Goal: Information Seeking & Learning: Learn about a topic

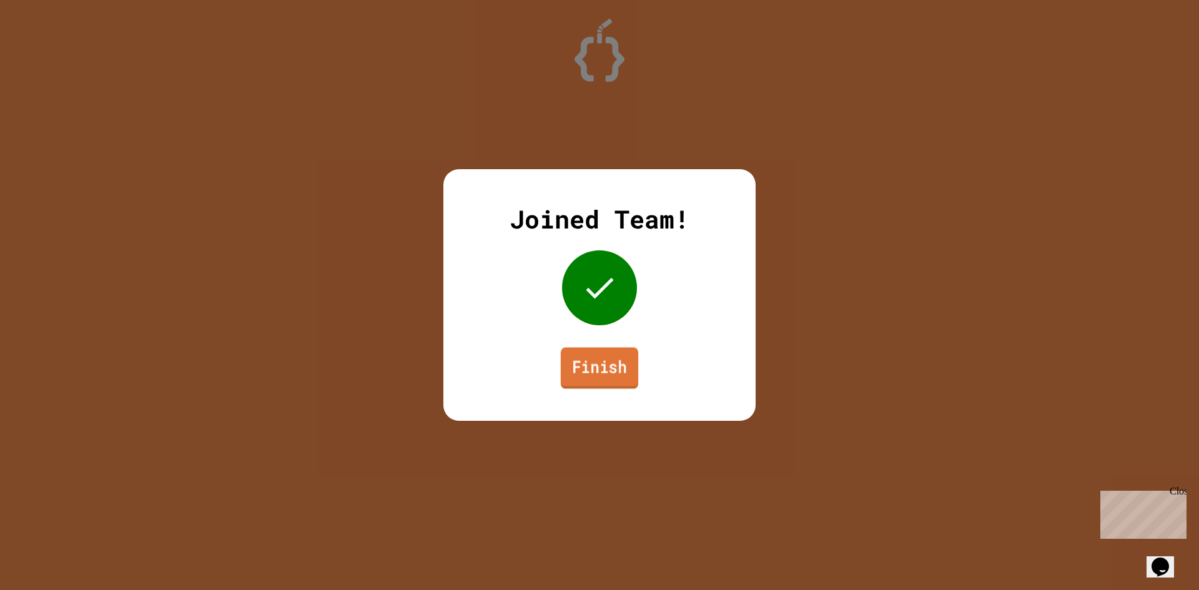
click at [565, 366] on link "Finish" at bounding box center [599, 367] width 77 height 41
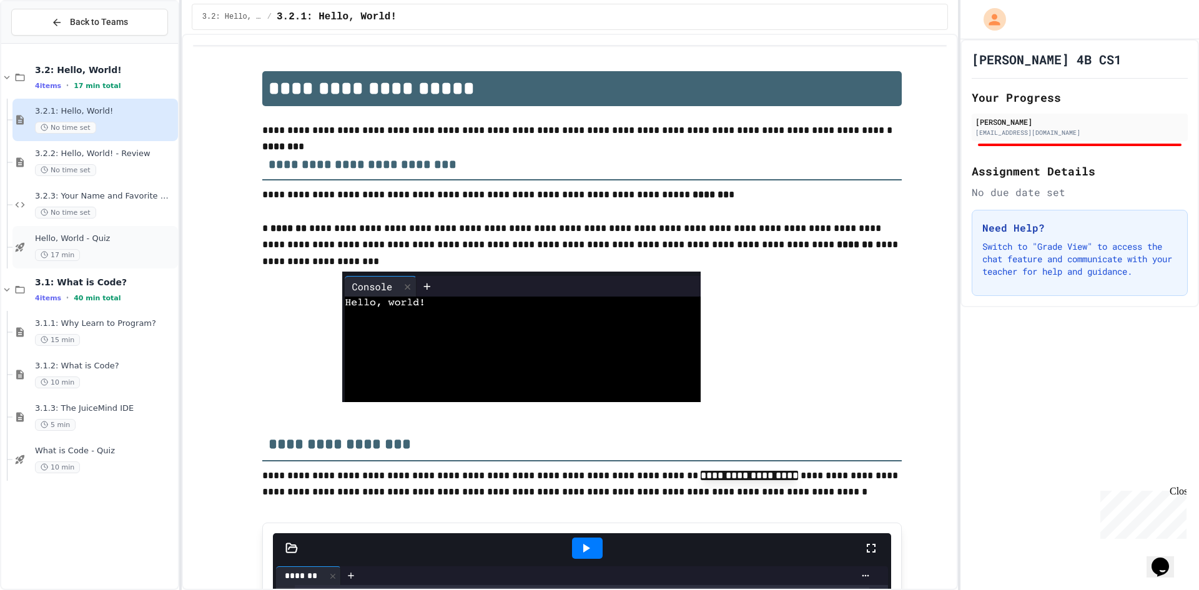
click at [137, 250] on div "17 min" at bounding box center [105, 255] width 140 height 12
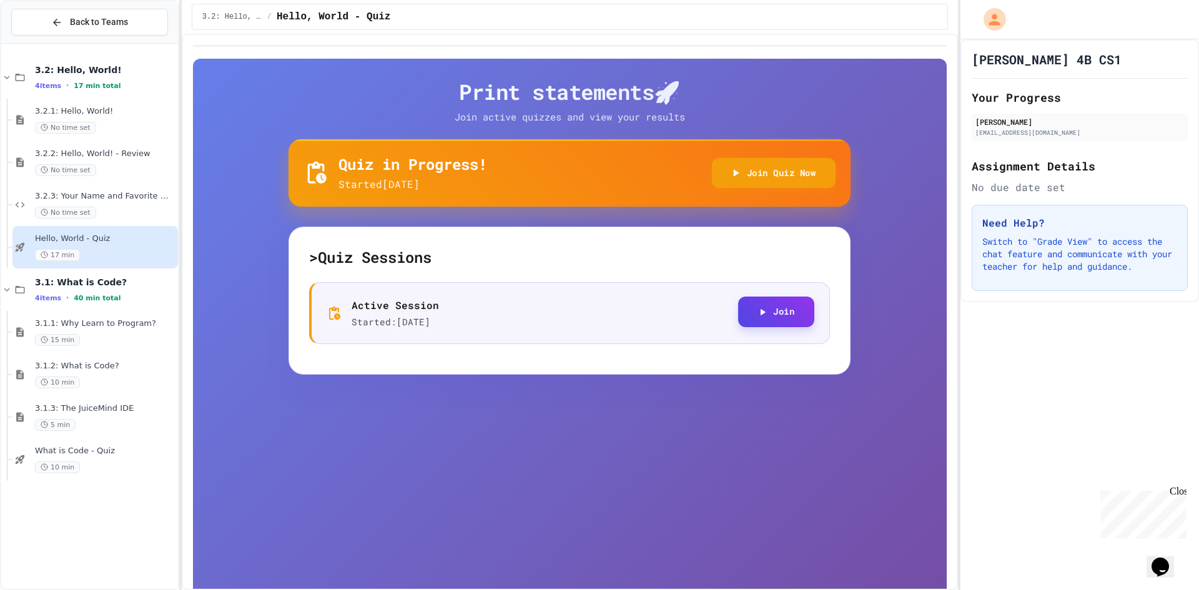
click at [771, 312] on button "Join" at bounding box center [776, 312] width 76 height 31
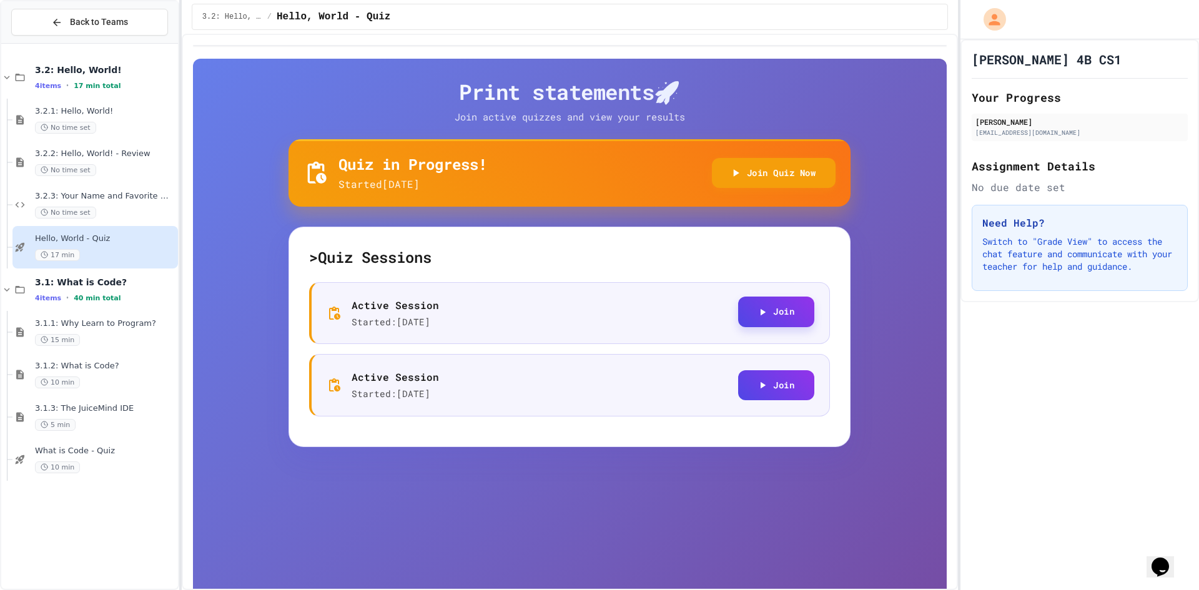
click at [779, 305] on button "Join" at bounding box center [776, 312] width 76 height 31
click at [87, 22] on span "Back to Teams" at bounding box center [99, 22] width 58 height 13
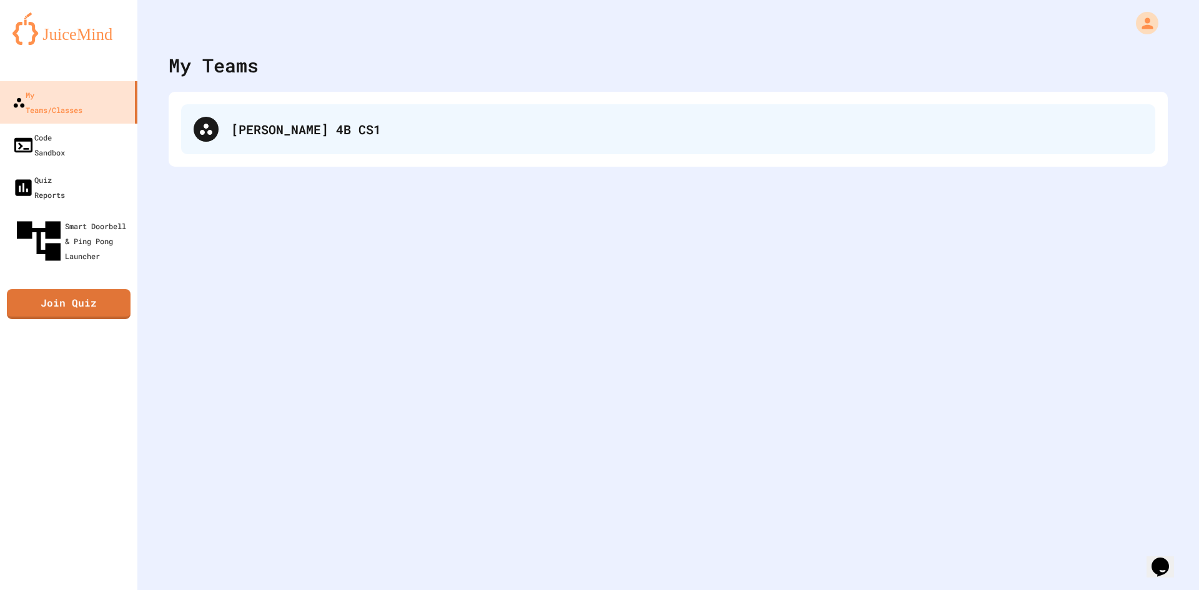
click at [304, 137] on div "[PERSON_NAME] 4B CS1" at bounding box center [686, 129] width 911 height 19
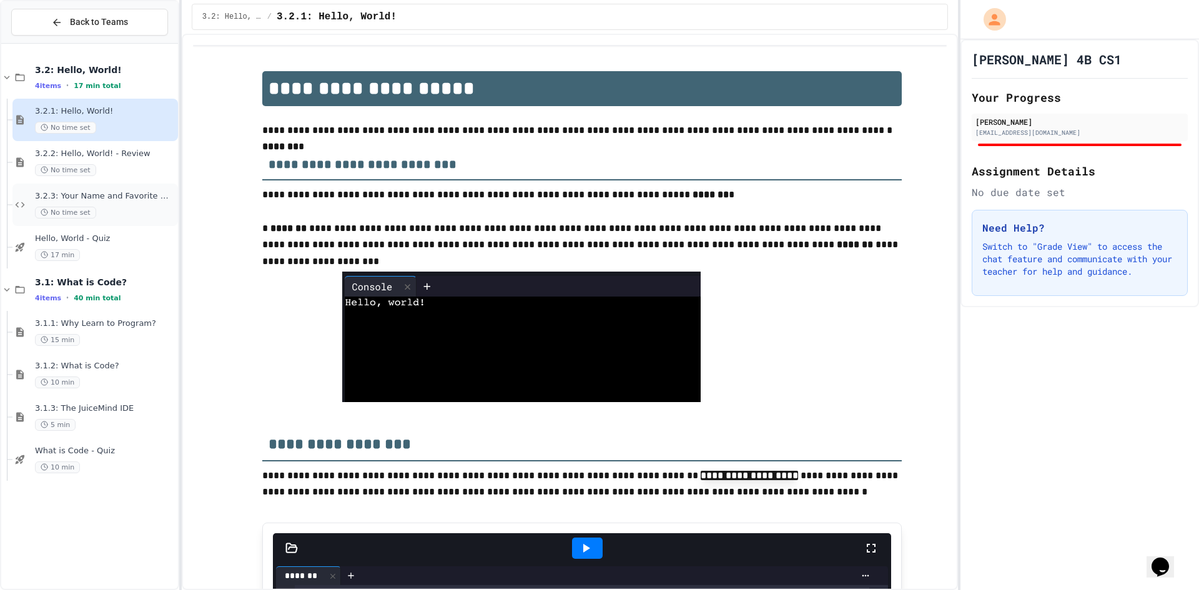
click at [158, 184] on div "3.2.3: Your Name and Favorite Movie No time set" at bounding box center [94, 205] width 165 height 42
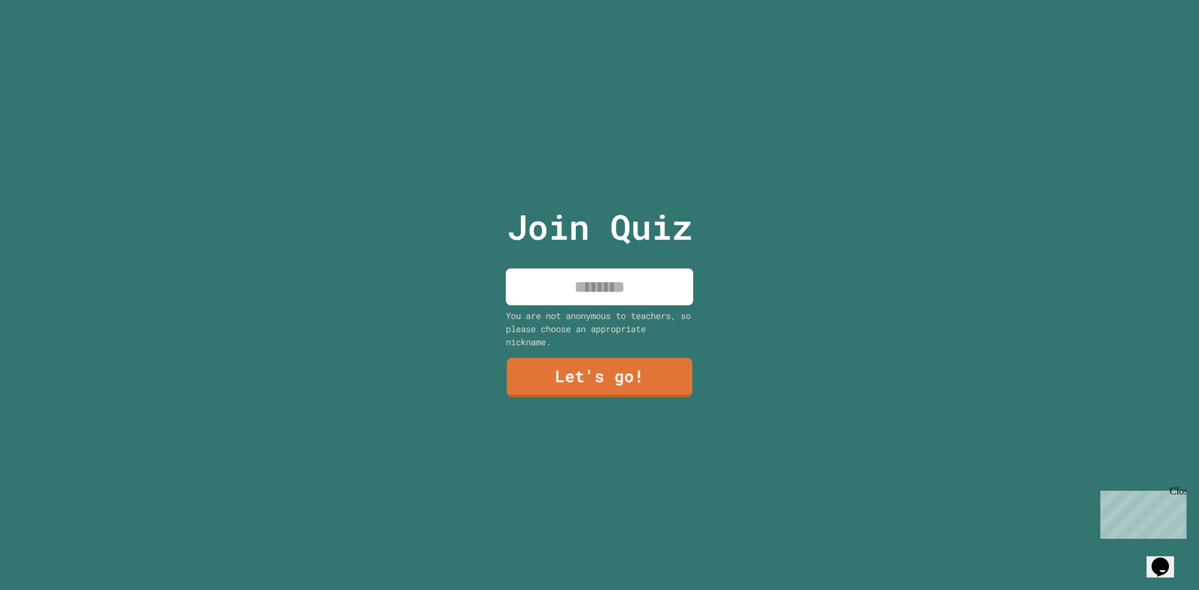
click at [621, 277] on input at bounding box center [599, 286] width 187 height 37
type input "*"
type input "*****"
click at [618, 401] on div "Join Quiz ***** You are not anonymous to teachers, so please choose an appropri…" at bounding box center [599, 295] width 210 height 590
click at [629, 386] on link "Let's go!" at bounding box center [599, 376] width 185 height 41
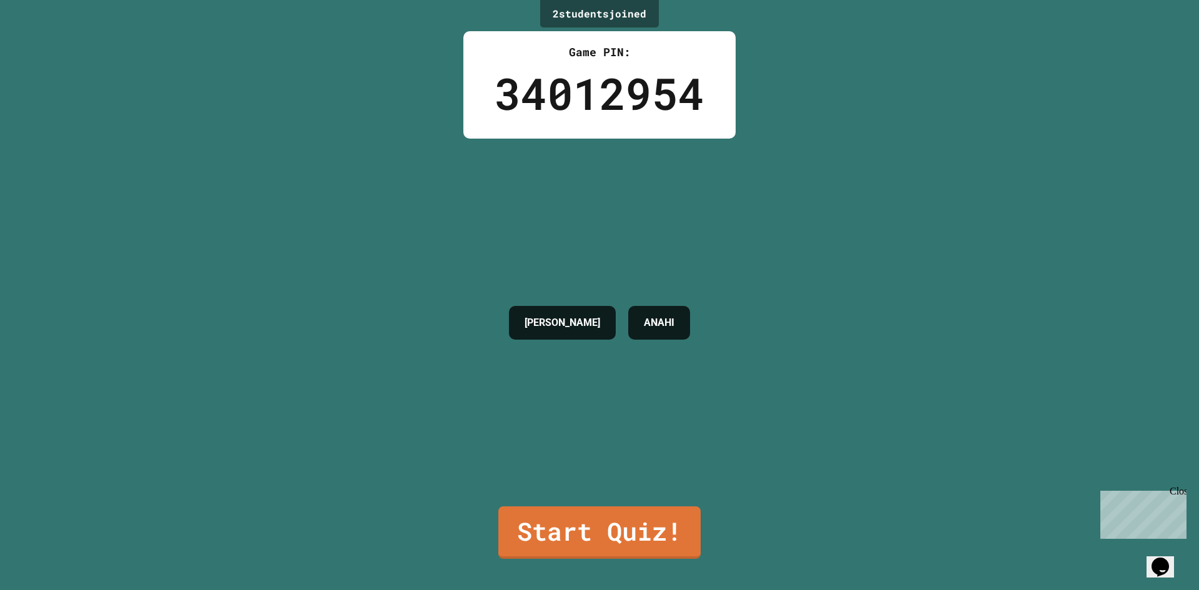
drag, startPoint x: 812, startPoint y: 432, endPoint x: 812, endPoint y: 421, distance: 11.2
click at [812, 425] on div "2 student s joined Game PIN: 34012954 AVA DOSSETT ANAHI Start Quiz!" at bounding box center [599, 295] width 1199 height 590
click at [599, 521] on link "Start Quiz!" at bounding box center [600, 531] width 202 height 55
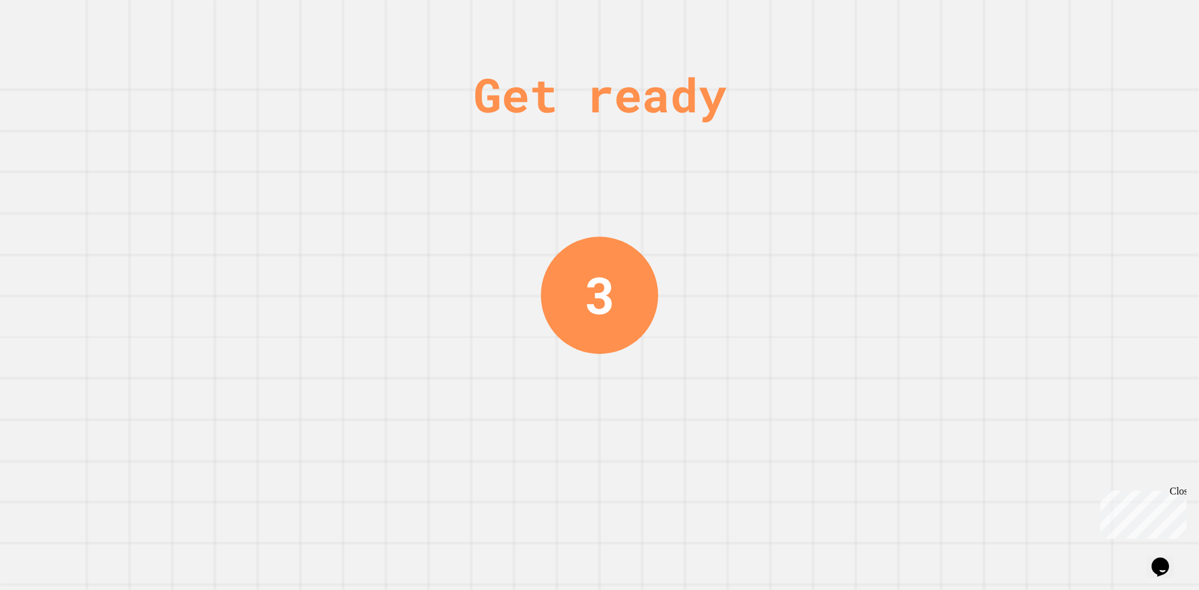
click at [600, 380] on div "Get ready 3" at bounding box center [600, 295] width 94 height 590
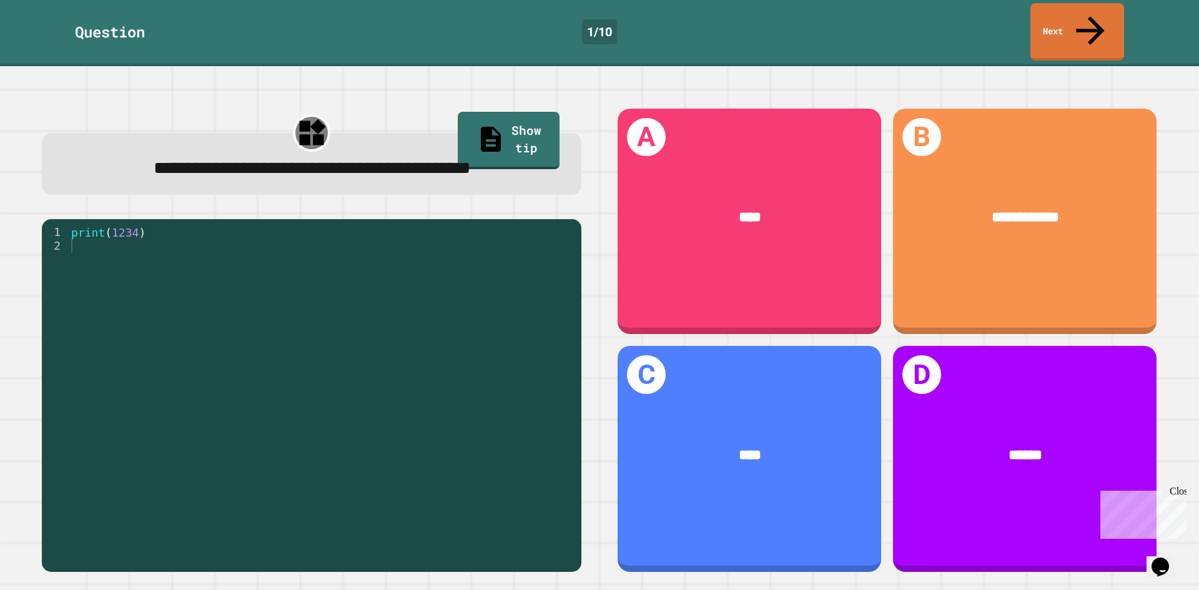
click at [84, 252] on div "print ( 1234 )" at bounding box center [322, 390] width 506 height 330
click at [215, 292] on div "print ( 1234 )" at bounding box center [322, 390] width 506 height 330
click at [166, 265] on div "print ( 1234 )" at bounding box center [322, 390] width 506 height 330
click at [156, 252] on div "print ( 1234 )" at bounding box center [322, 390] width 506 height 330
drag, startPoint x: 47, startPoint y: 229, endPoint x: 65, endPoint y: 235, distance: 19.2
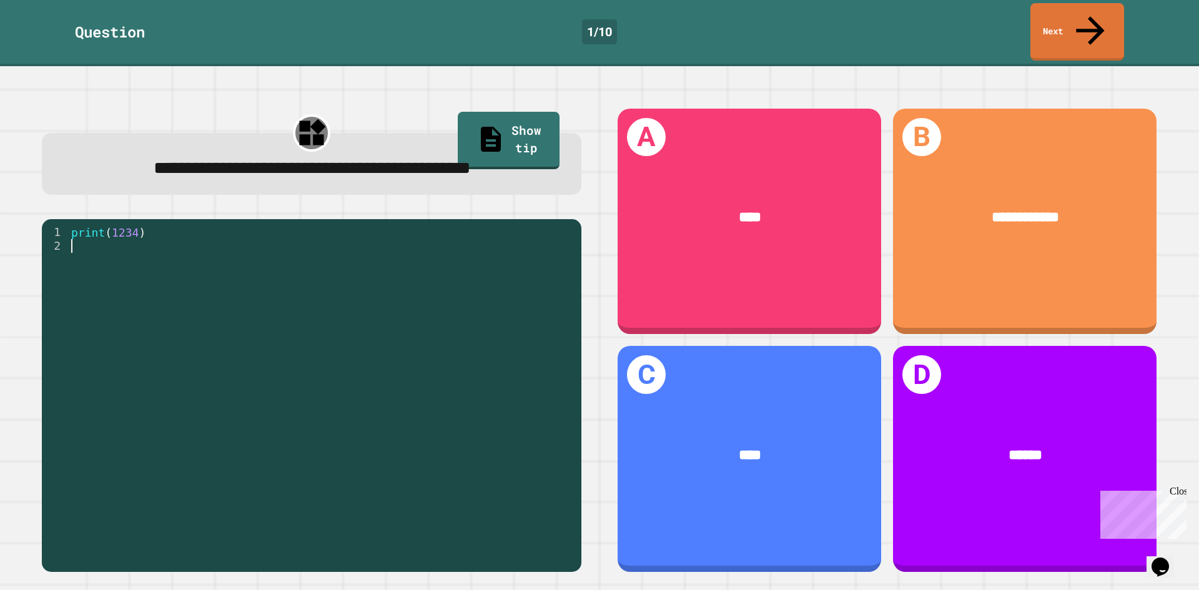
click at [49, 229] on div "1" at bounding box center [55, 232] width 27 height 14
click at [76, 240] on div "print ( 1234 )" at bounding box center [322, 376] width 506 height 302
click at [101, 246] on div "print ( 1234 )" at bounding box center [322, 390] width 506 height 330
click at [142, 226] on div "1 2 print ( 1234 ) XXXXXXXXXXXXXXXXXXXXXXXXXXXXXXXXXXXXXXXXXXXXXXXXXXXXXXXXXXXX…" at bounding box center [311, 395] width 539 height 353
click at [149, 232] on div "print ( 1234 )" at bounding box center [322, 390] width 506 height 330
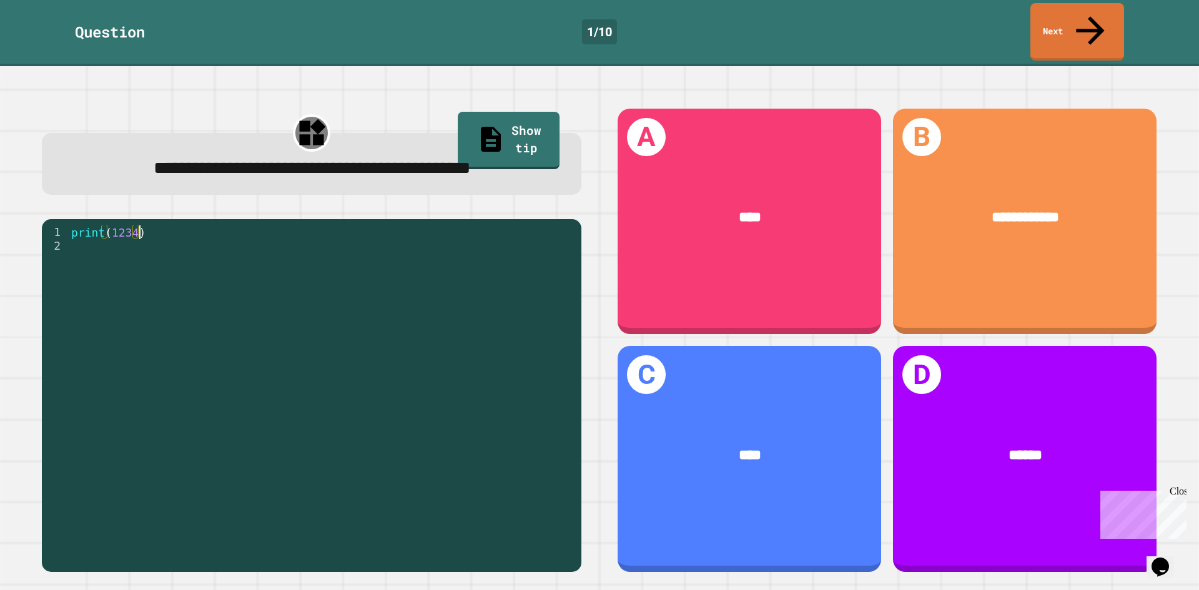
click at [66, 251] on div "2" at bounding box center [55, 246] width 27 height 14
click at [76, 252] on div "print ( 1234 )" at bounding box center [322, 390] width 506 height 330
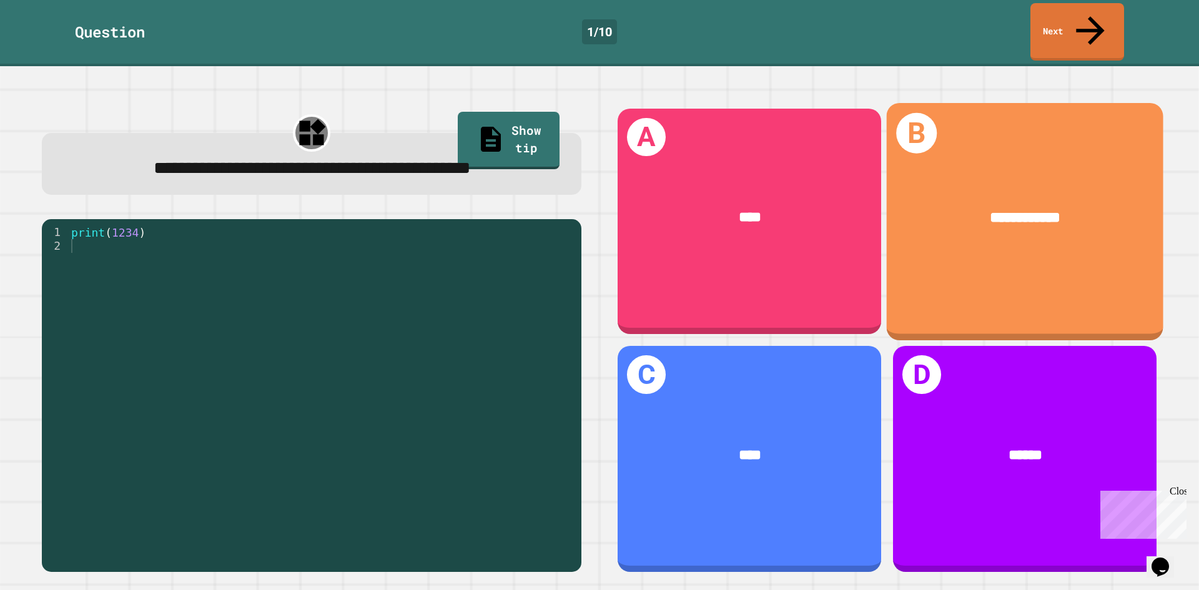
click at [1013, 233] on div "**********" at bounding box center [1025, 218] width 277 height 84
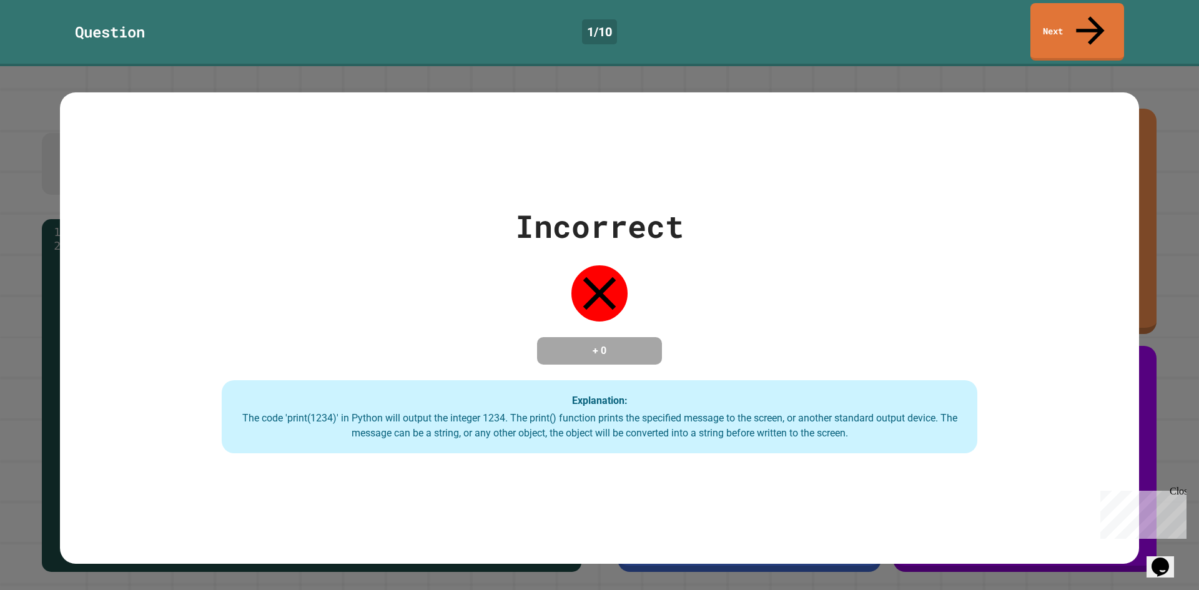
click at [533, 203] on div "Incorrect" at bounding box center [599, 226] width 169 height 47
click at [464, 243] on div "Incorrect + 0 Explanation: The code 'print(1234)' in Python will output the int…" at bounding box center [599, 328] width 1079 height 251
drag, startPoint x: 569, startPoint y: 261, endPoint x: 582, endPoint y: 258, distance: 14.0
click at [575, 262] on div at bounding box center [599, 293] width 62 height 62
click at [593, 265] on icon at bounding box center [599, 293] width 56 height 56
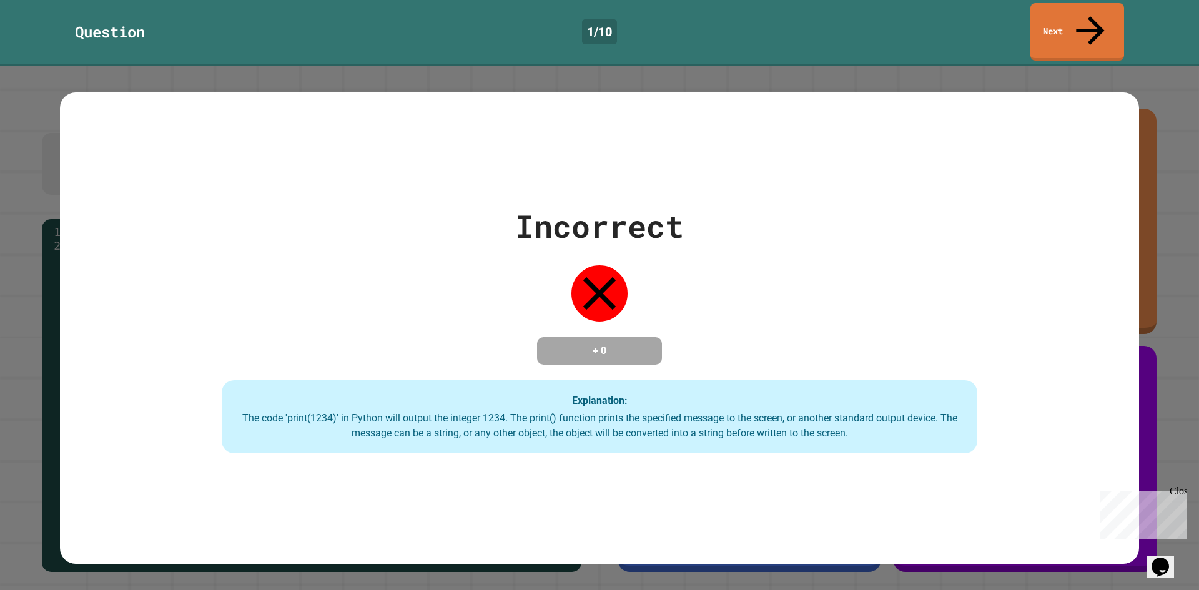
drag, startPoint x: 651, startPoint y: 361, endPoint x: 652, endPoint y: 376, distance: 14.4
click at [651, 363] on div "Incorrect + 0 Explanation: The code 'print(1234)' in Python will output the int…" at bounding box center [599, 328] width 1079 height 251
click at [1173, 486] on div "Close" at bounding box center [1177, 494] width 16 height 16
click at [1058, 16] on link "Next" at bounding box center [1076, 30] width 85 height 61
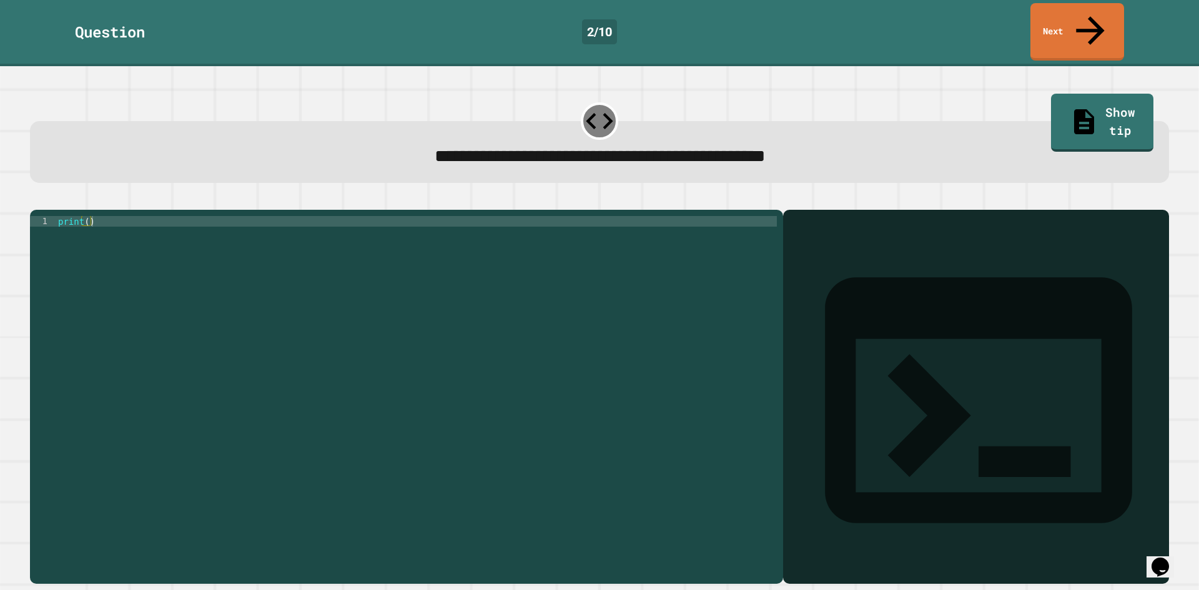
click at [416, 216] on div "print ( )" at bounding box center [416, 396] width 721 height 361
click at [86, 216] on div "print ( )" at bounding box center [416, 396] width 721 height 361
type textarea "**********"
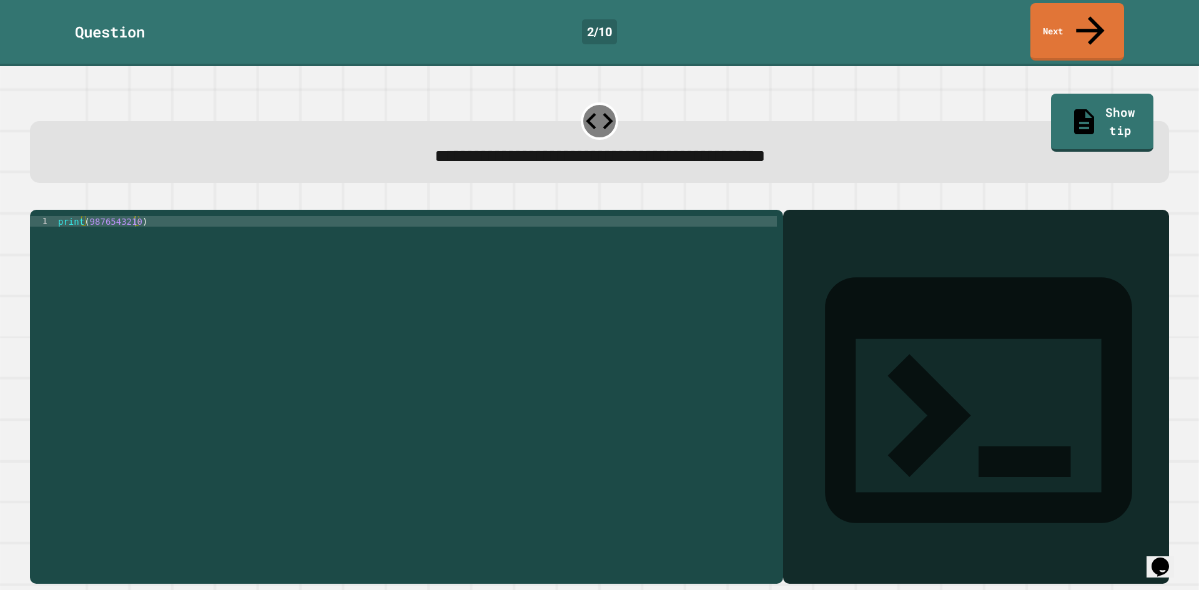
click at [36, 200] on icon "button" at bounding box center [36, 200] width 0 height 0
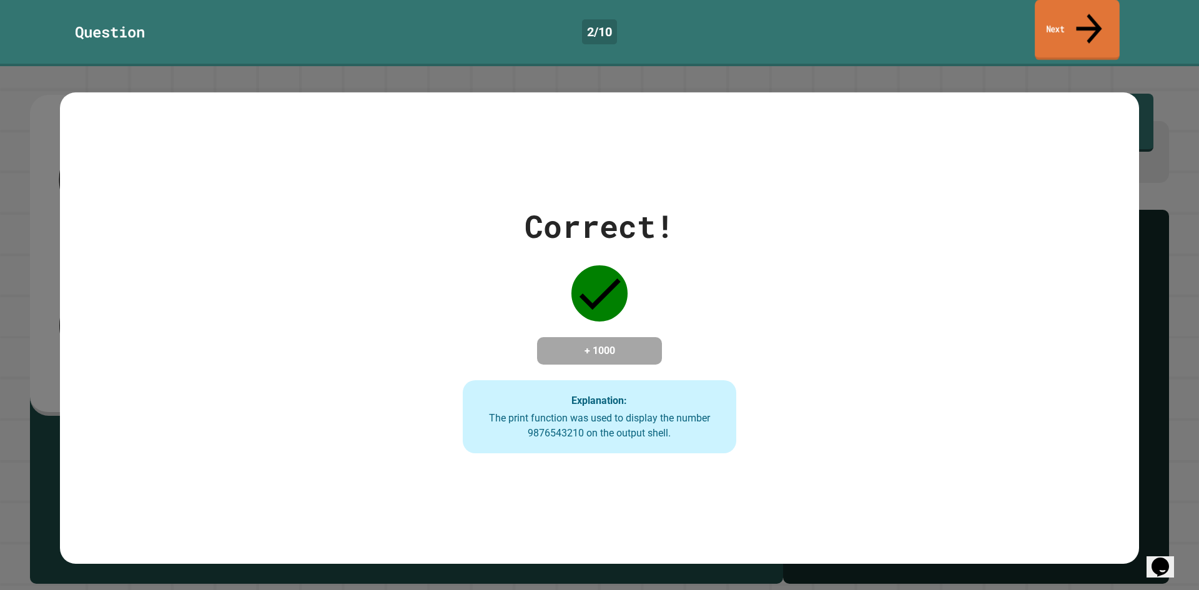
click at [1079, 24] on link "Next" at bounding box center [1076, 30] width 85 height 61
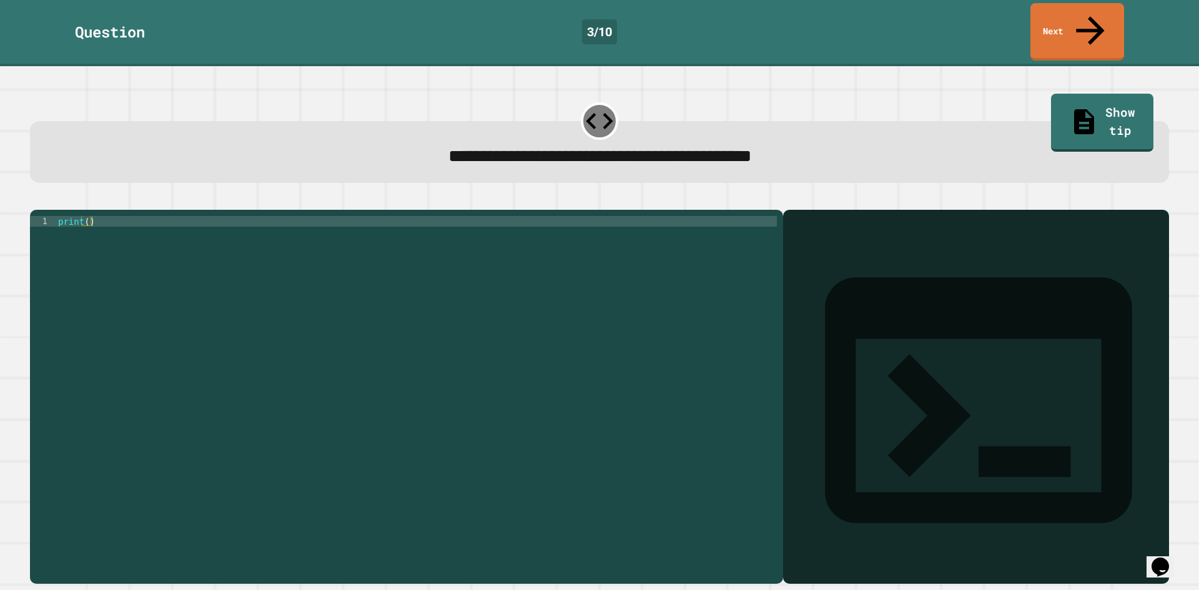
click at [86, 216] on div "print ( )" at bounding box center [416, 396] width 721 height 361
type textarea "**********"
click at [36, 200] on icon "button" at bounding box center [36, 200] width 0 height 0
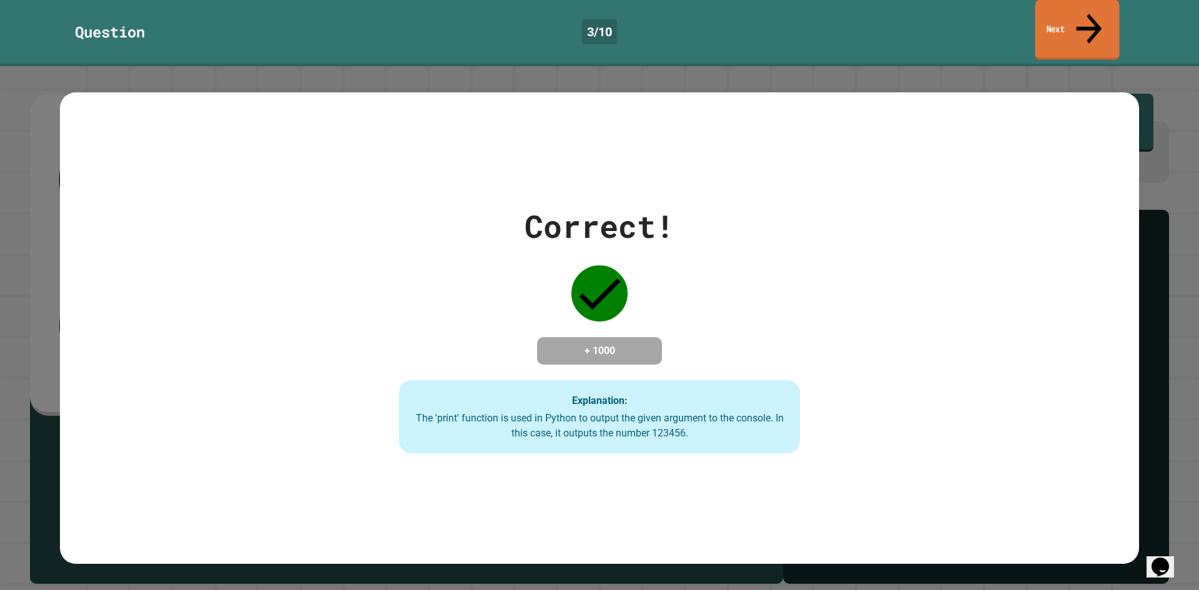
click at [1070, 17] on link "Next" at bounding box center [1077, 30] width 84 height 61
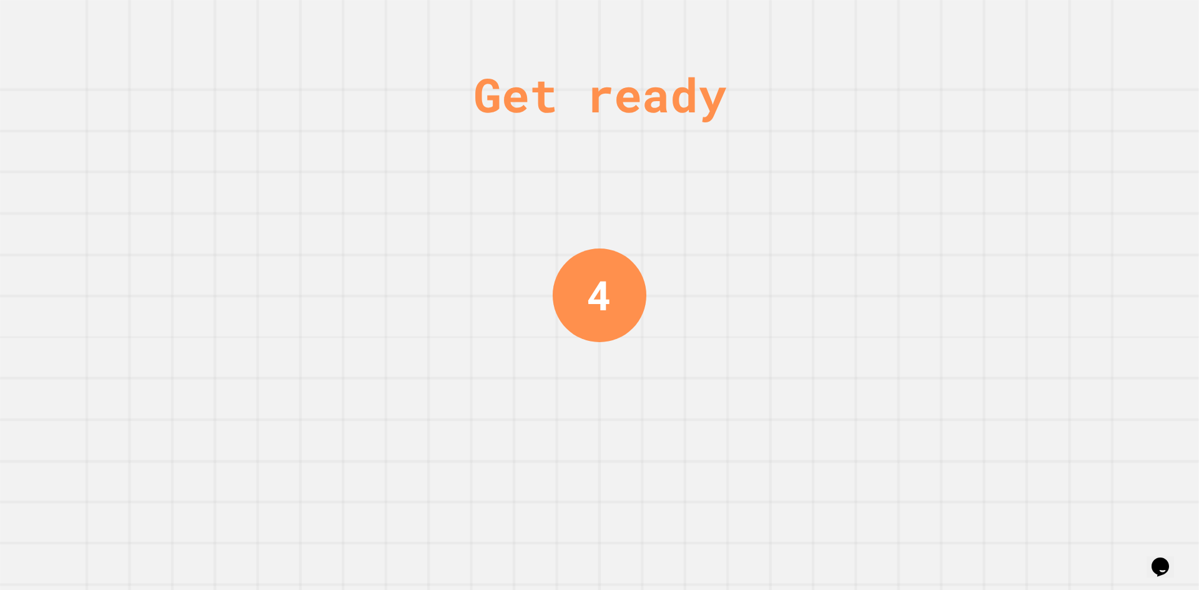
click at [914, 172] on div "Get ready 4" at bounding box center [599, 295] width 1199 height 590
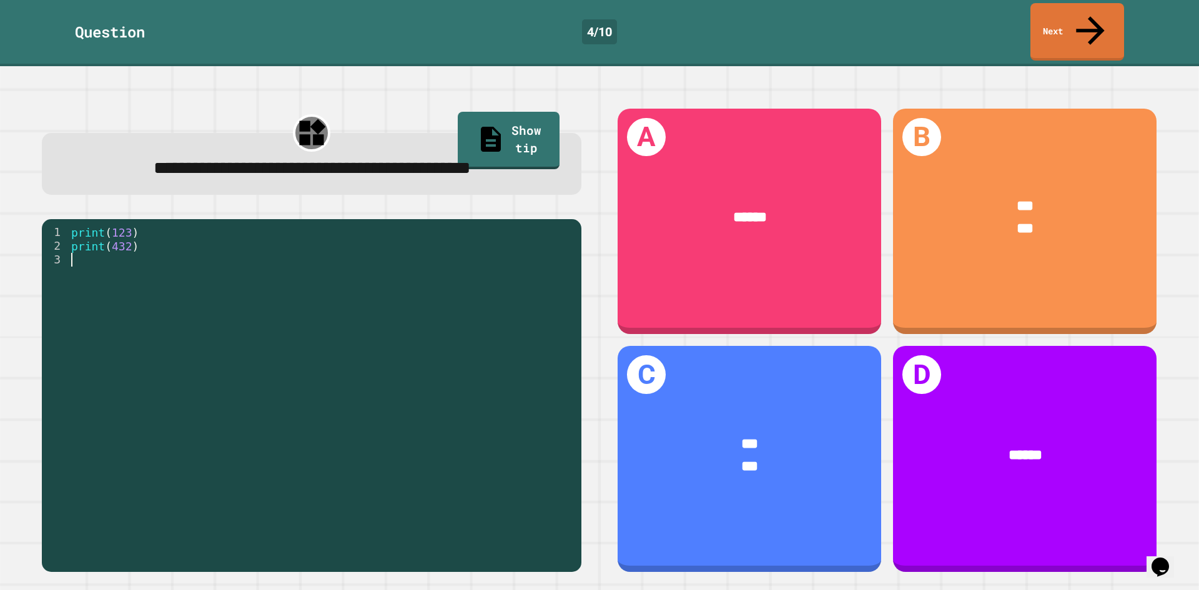
click at [84, 260] on div "print ( 123 ) print ( 432 )" at bounding box center [322, 390] width 506 height 330
click at [83, 260] on div "print ( 123 ) print ( 432 )" at bounding box center [322, 390] width 506 height 330
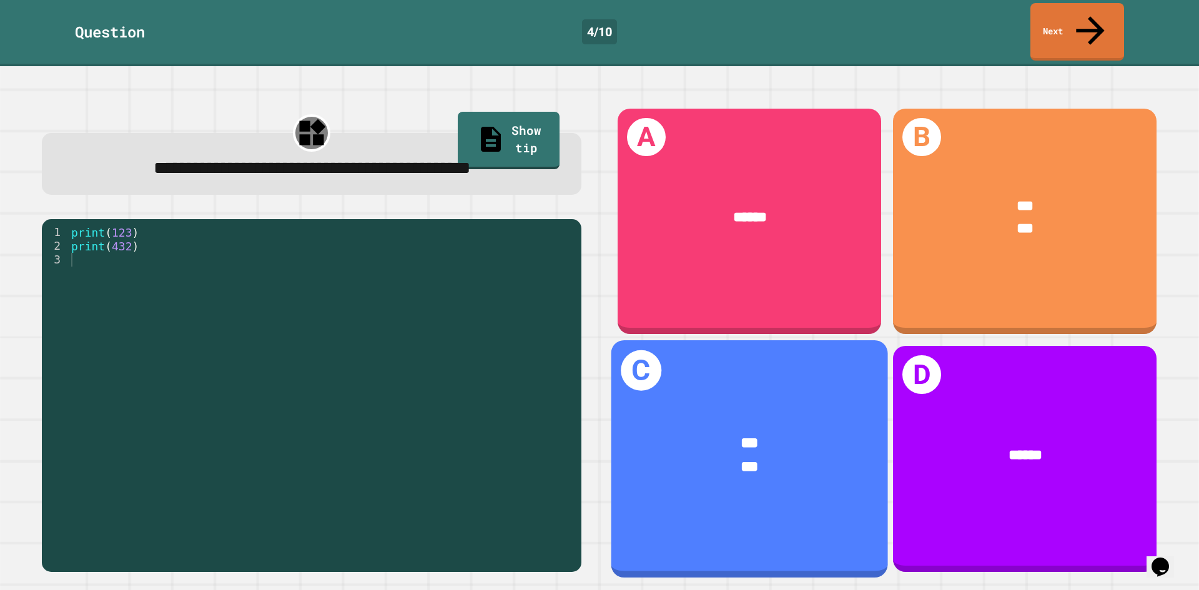
click at [714, 456] on div "***" at bounding box center [749, 467] width 215 height 23
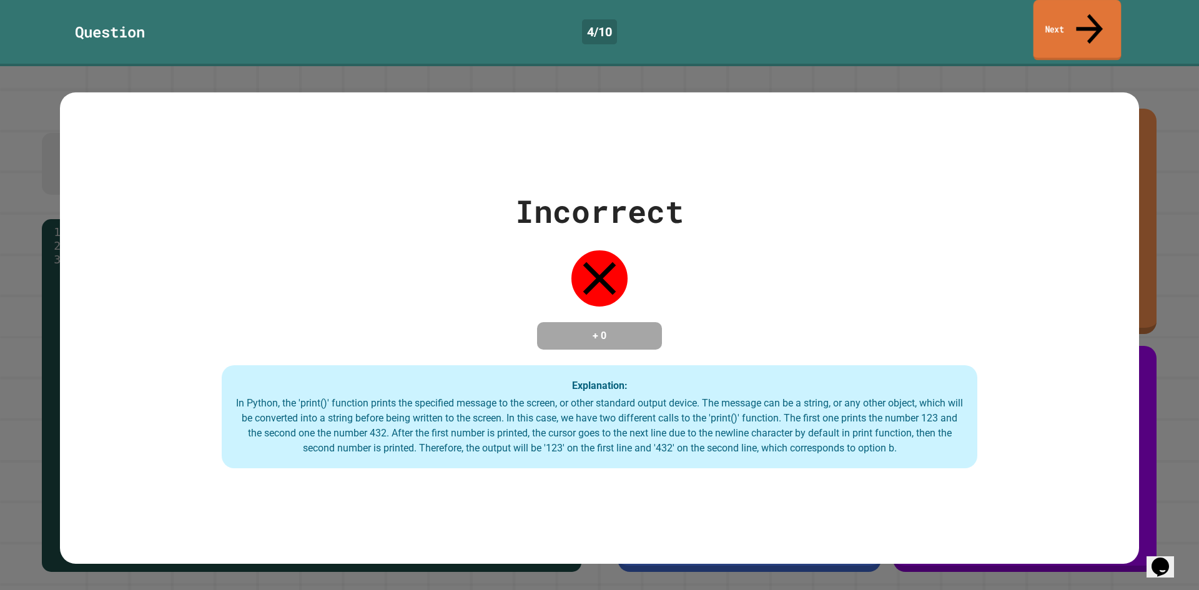
click at [1101, 24] on link "Next" at bounding box center [1077, 30] width 88 height 61
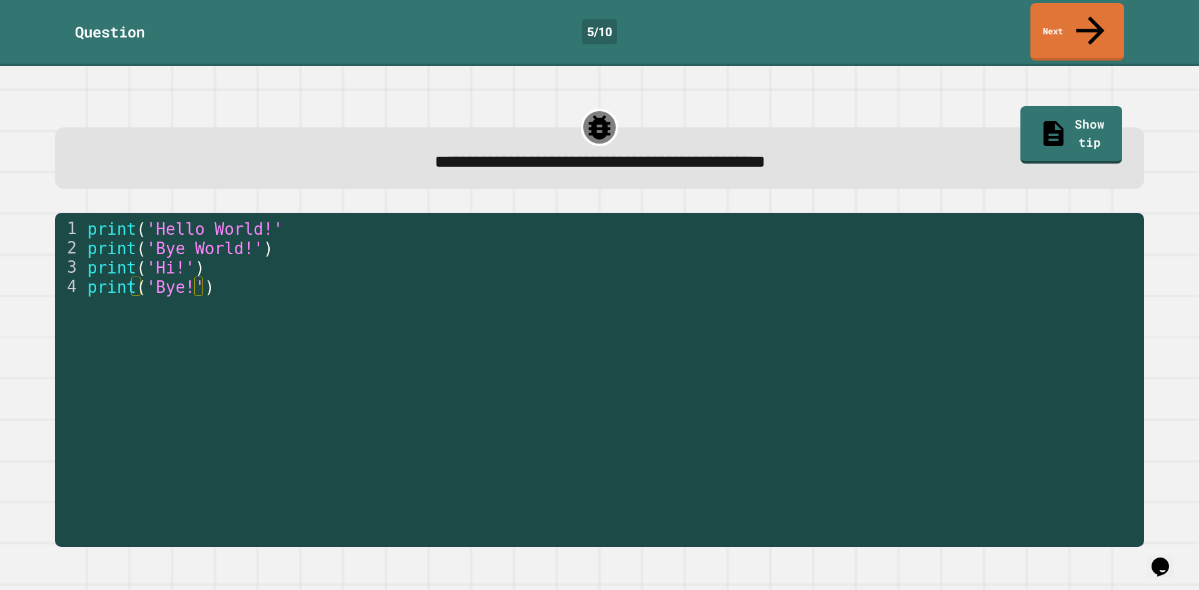
click at [417, 348] on div "print ( 'Hello World!' print ( 'Bye World!' ) print ( 'Hi!' ) print ( 'Bye!' )" at bounding box center [611, 393] width 1053 height 348
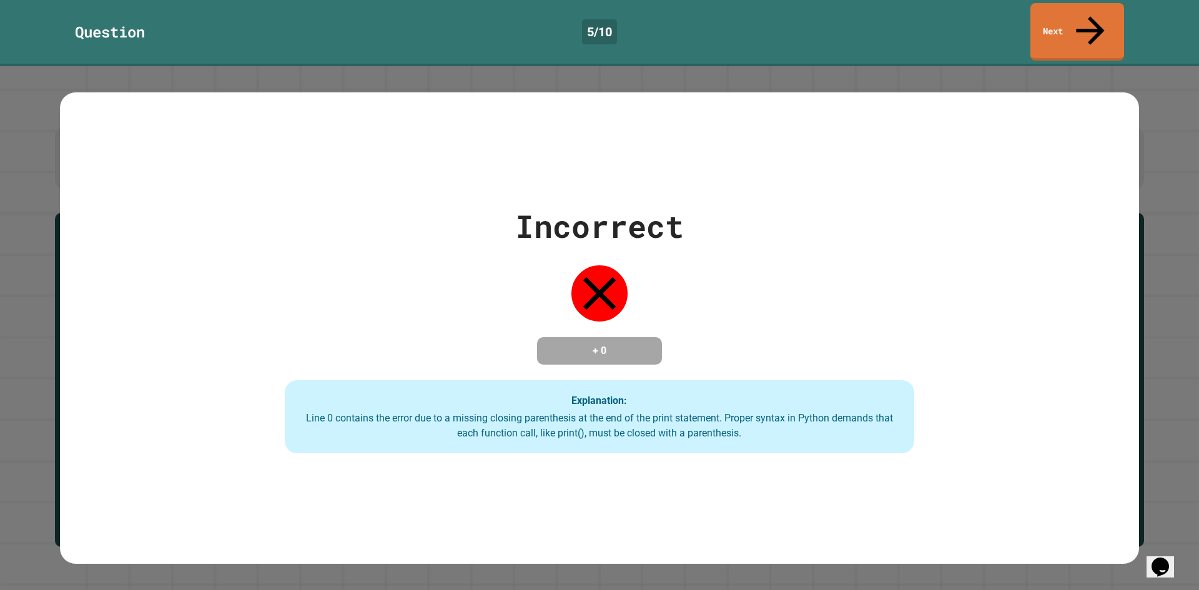
drag, startPoint x: 1069, startPoint y: 34, endPoint x: 1071, endPoint y: 21, distance: 13.2
click at [1071, 22] on div "Question 5 / 10 Next" at bounding box center [599, 33] width 1199 height 66
click at [1071, 21] on link "Next" at bounding box center [1076, 30] width 85 height 61
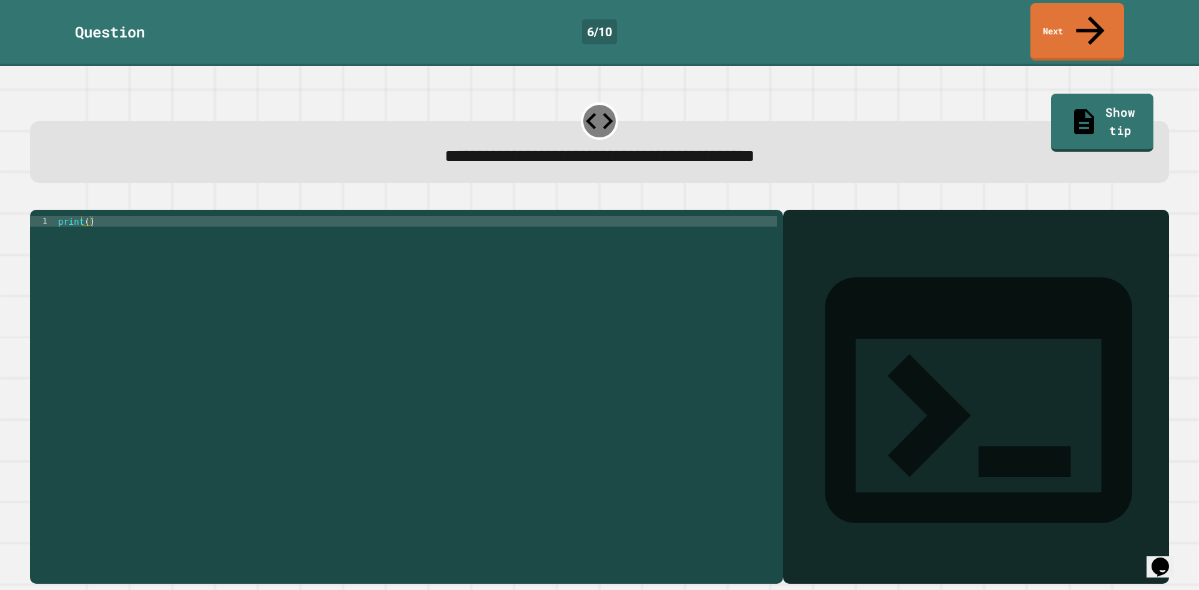
click at [87, 216] on div "print ( )" at bounding box center [416, 396] width 721 height 361
type textarea "**********"
click at [36, 200] on icon "button" at bounding box center [36, 200] width 0 height 0
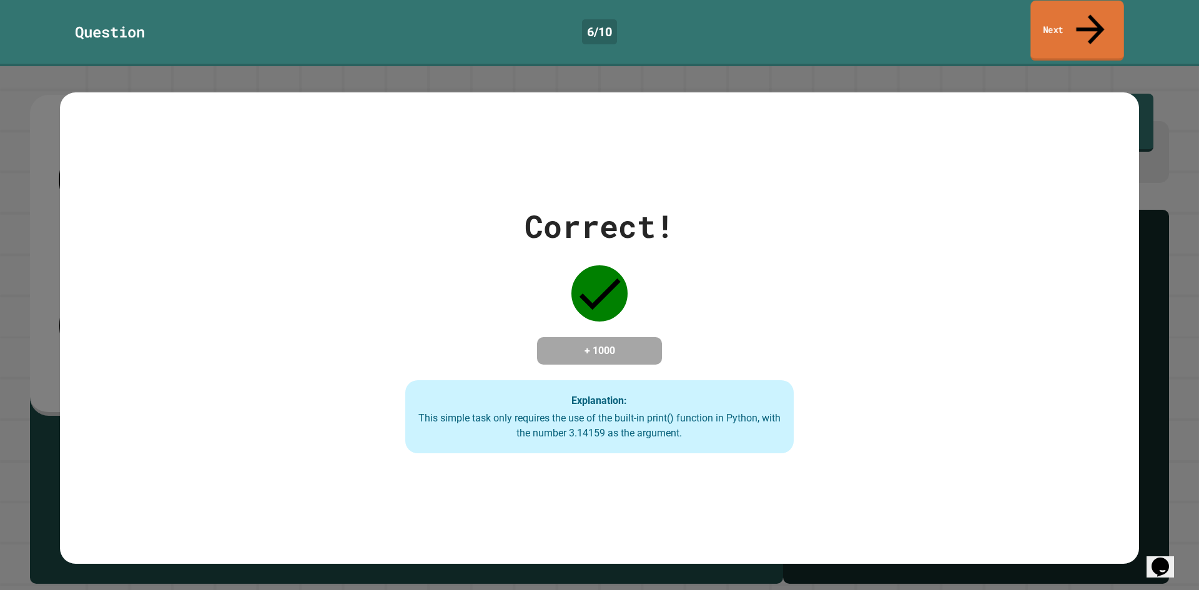
click at [1061, 18] on link "Next" at bounding box center [1076, 31] width 93 height 61
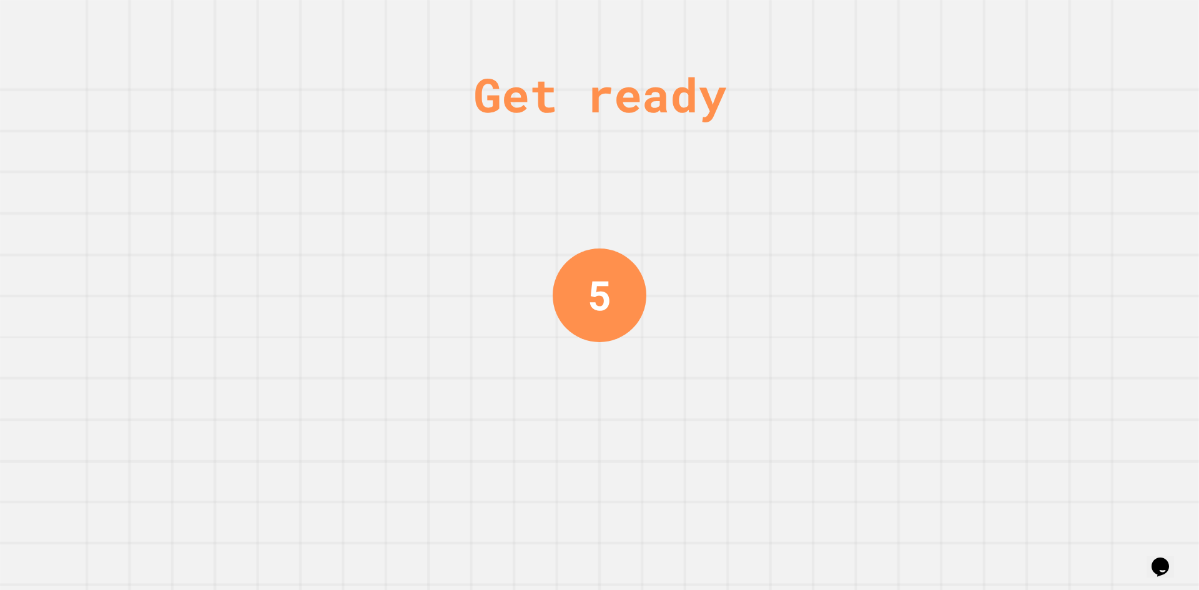
click at [634, 270] on div "5" at bounding box center [600, 295] width 94 height 94
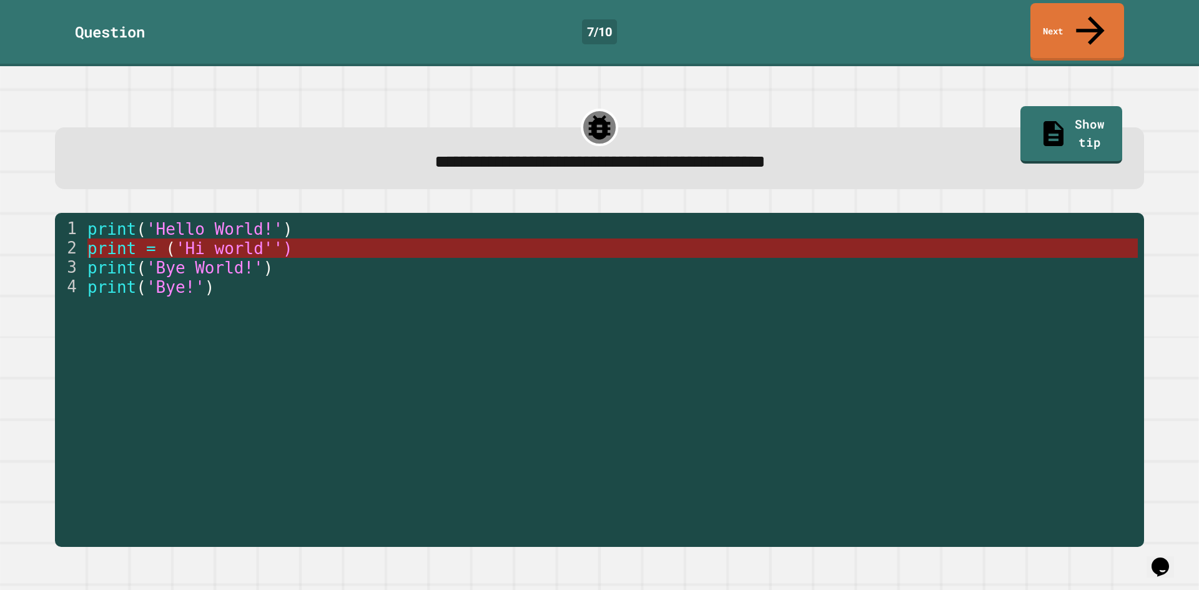
click at [202, 239] on span "'Hi world'')" at bounding box center [233, 248] width 117 height 19
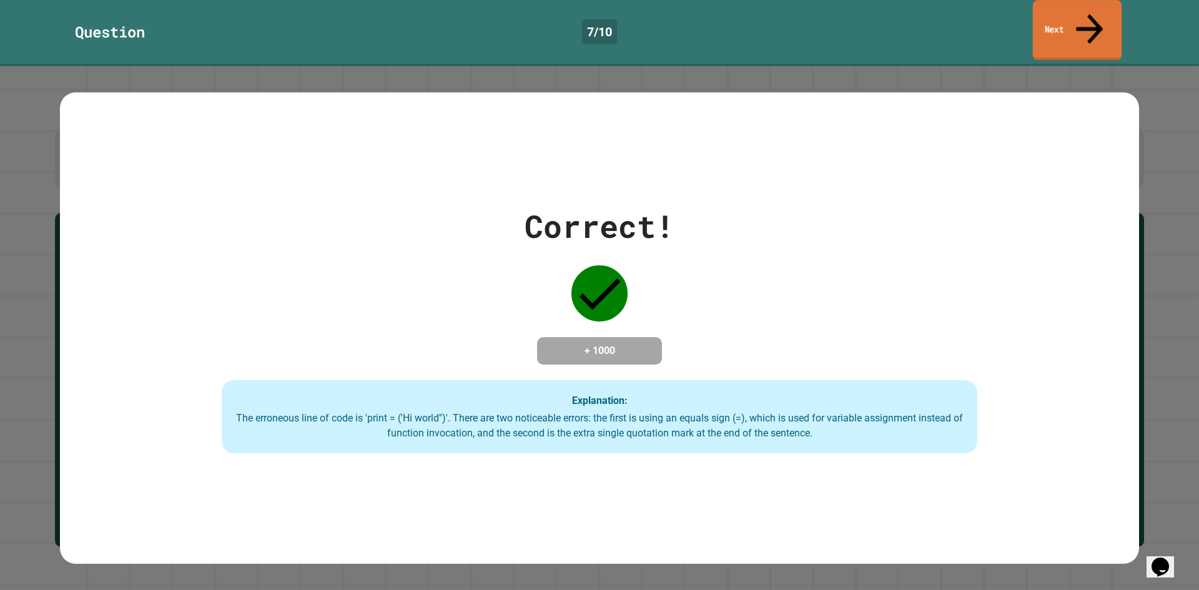
click at [1046, 16] on link "Next" at bounding box center [1077, 30] width 89 height 61
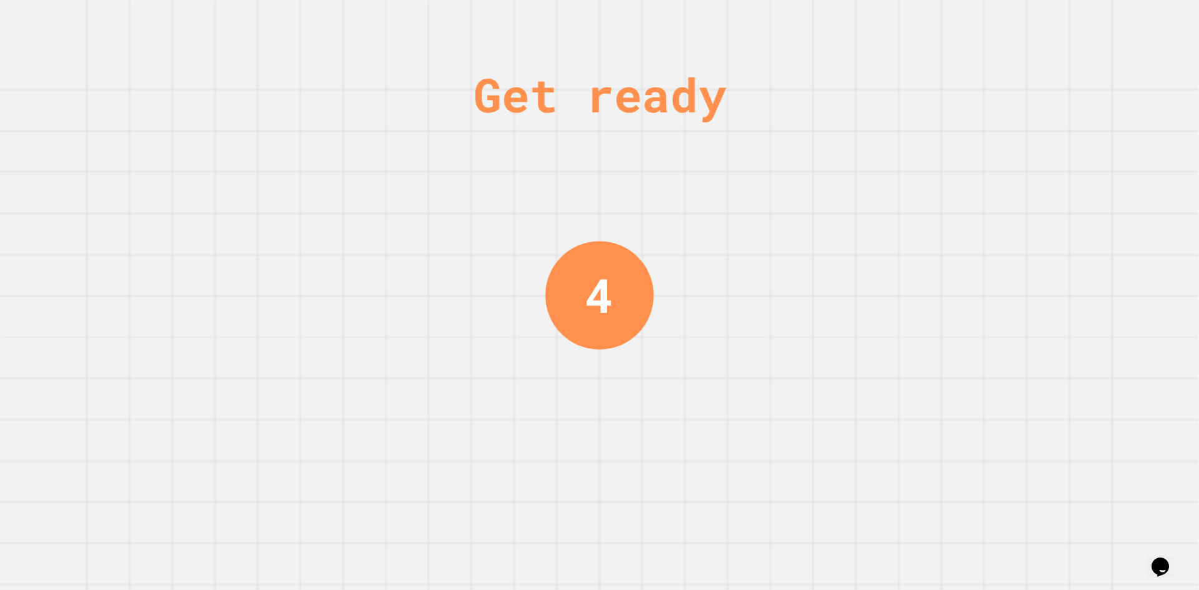
click at [1012, 290] on div "Get ready 4" at bounding box center [599, 295] width 1199 height 590
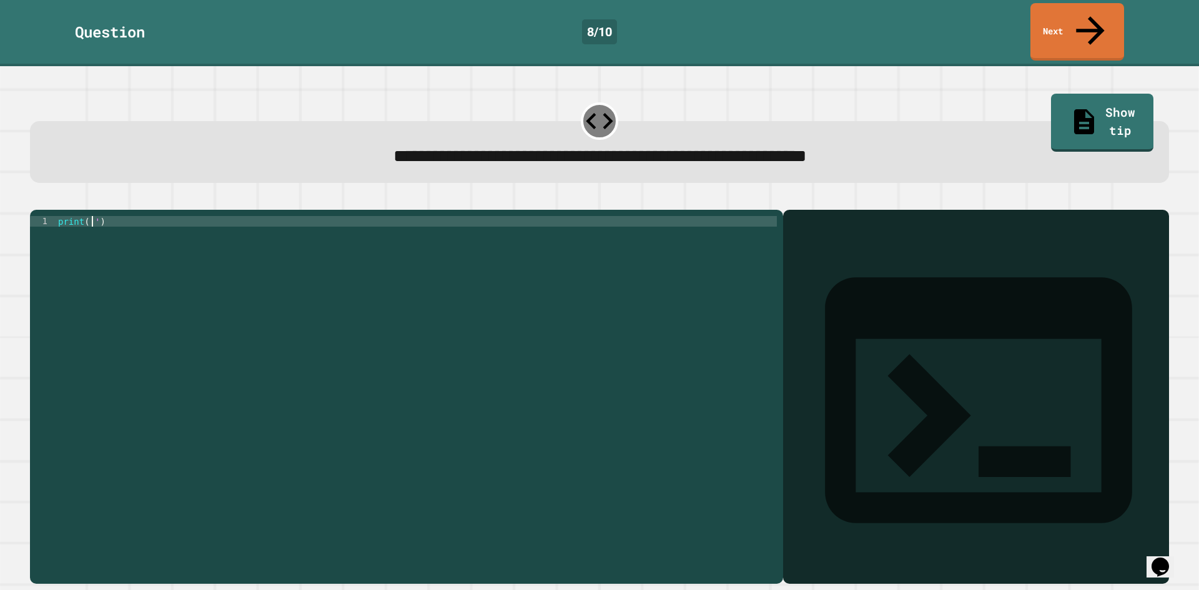
click at [90, 216] on div "print ( '' )" at bounding box center [416, 396] width 721 height 361
click at [352, 363] on div "print ( 'It' s a beautiful day )" at bounding box center [416, 396] width 721 height 361
click at [147, 225] on div "print ( 'It' s a beautiful day )" at bounding box center [416, 396] width 721 height 361
click at [185, 216] on div "print ( 'It' s a beautiful day )" at bounding box center [416, 396] width 721 height 361
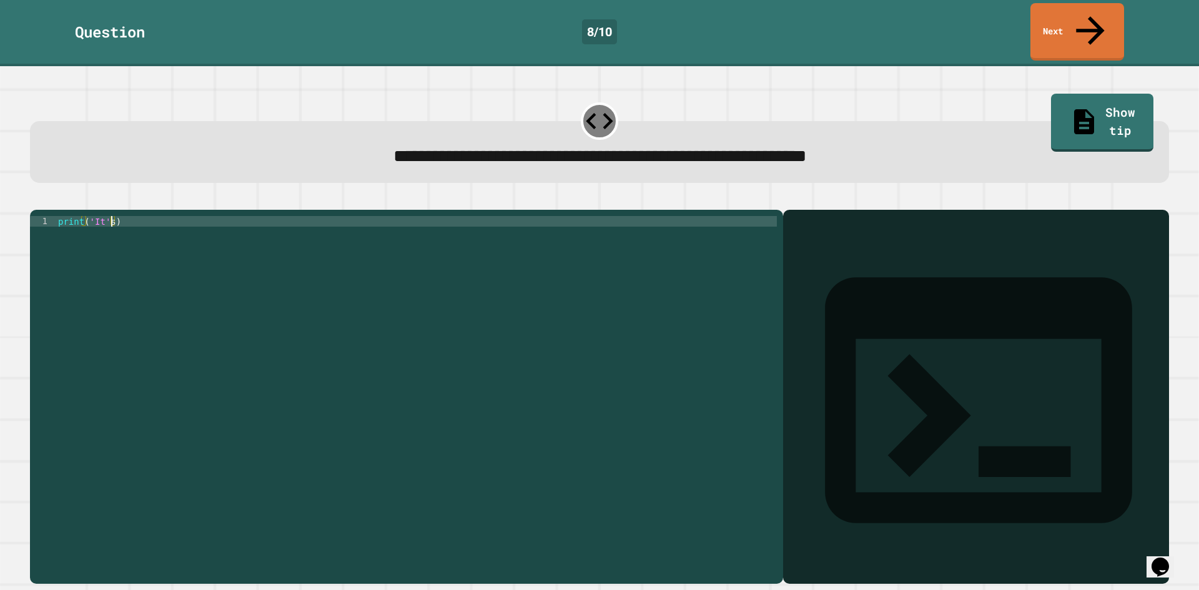
scroll to position [0, 3]
click at [97, 216] on div "print ( 'It' )" at bounding box center [416, 396] width 721 height 361
click at [99, 216] on div "print ( 'It' )" at bounding box center [416, 396] width 721 height 361
click at [97, 216] on div "print ( 'It' )" at bounding box center [416, 396] width 721 height 361
drag, startPoint x: 100, startPoint y: 209, endPoint x: 107, endPoint y: 214, distance: 9.0
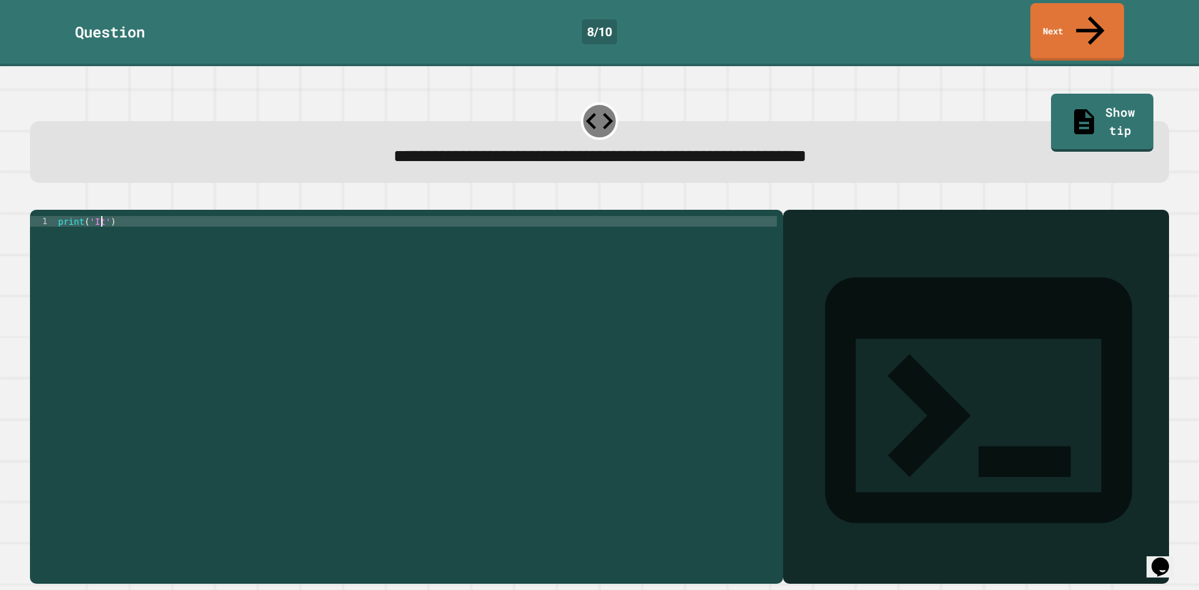
click at [100, 216] on div "print ( 'It' )" at bounding box center [416, 396] width 721 height 361
drag, startPoint x: 293, startPoint y: 248, endPoint x: 266, endPoint y: 237, distance: 29.1
click at [292, 248] on div "print ( 'It' s a beautiful day ')" at bounding box center [416, 396] width 721 height 361
click at [185, 216] on div "print ( 'It' s a beautiful day ')" at bounding box center [416, 396] width 721 height 361
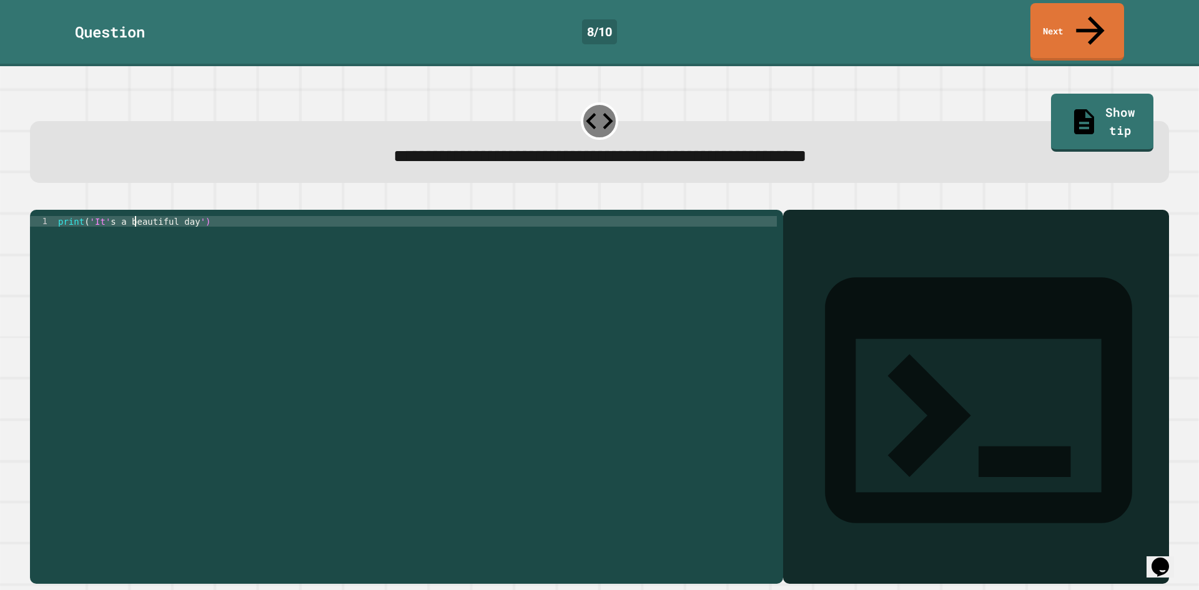
click at [135, 216] on div "print ( 'It' s a beautiful day ')" at bounding box center [416, 396] width 721 height 361
click at [106, 216] on div "print ( 'It' s a beautiful day ')" at bounding box center [416, 396] width 721 height 361
click at [100, 216] on div "print ( 'It' s a beautiful day ')" at bounding box center [416, 396] width 721 height 361
click at [104, 216] on div "print ( 'It' s a beautiful day ')" at bounding box center [416, 396] width 721 height 361
click at [115, 216] on div "print ( 'It' s a beautiful day ')" at bounding box center [416, 396] width 721 height 361
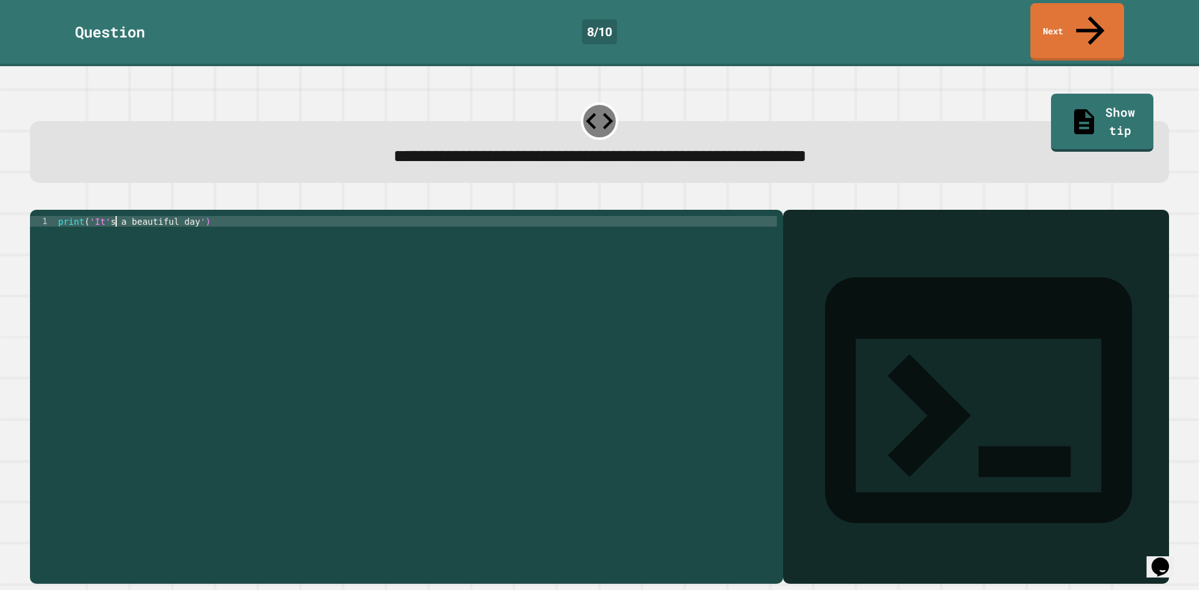
click at [233, 216] on div "print ( 'It' s a beautiful day ')" at bounding box center [416, 396] width 721 height 361
click at [263, 257] on div "print ( 'It' s a beautiful day ')" at bounding box center [416, 396] width 721 height 361
click at [36, 200] on icon "button" at bounding box center [36, 200] width 0 height 0
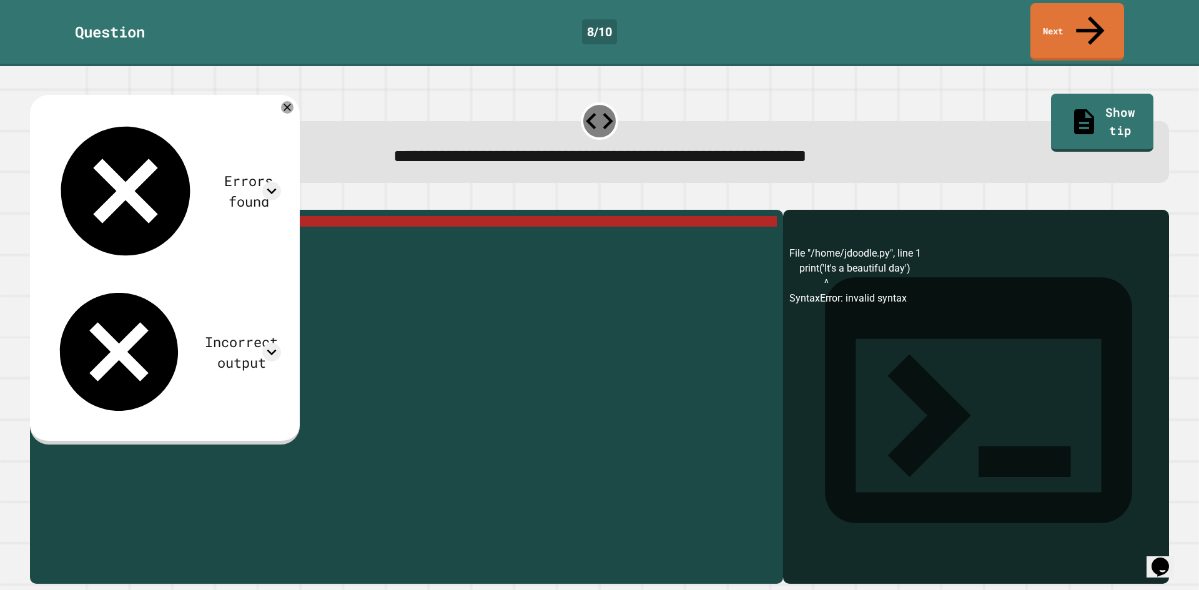
click at [36, 200] on button "button" at bounding box center [36, 200] width 0 height 0
click at [197, 216] on div "print ( 'It' s a beautiful day ')" at bounding box center [416, 396] width 721 height 361
click at [185, 217] on div "print ( 'It' s a beautiful day ')" at bounding box center [416, 396] width 721 height 361
click at [189, 216] on div "print ( 'It' s a beautiful day ')" at bounding box center [416, 396] width 721 height 361
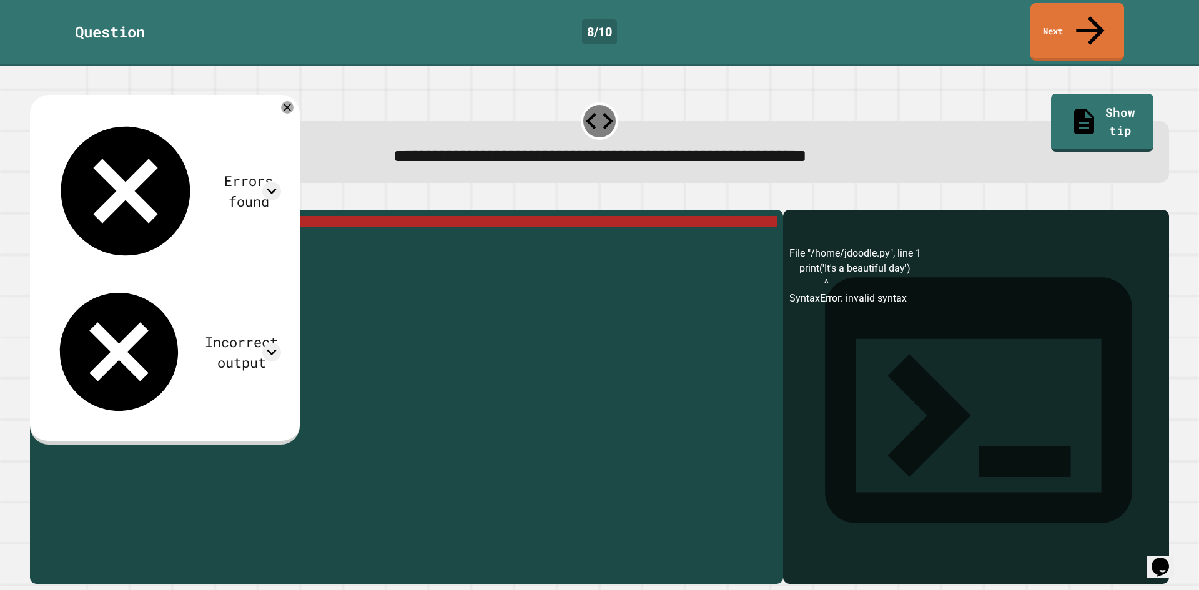
click at [193, 216] on div "print ( 'It' s a beautiful day ')" at bounding box center [416, 396] width 721 height 361
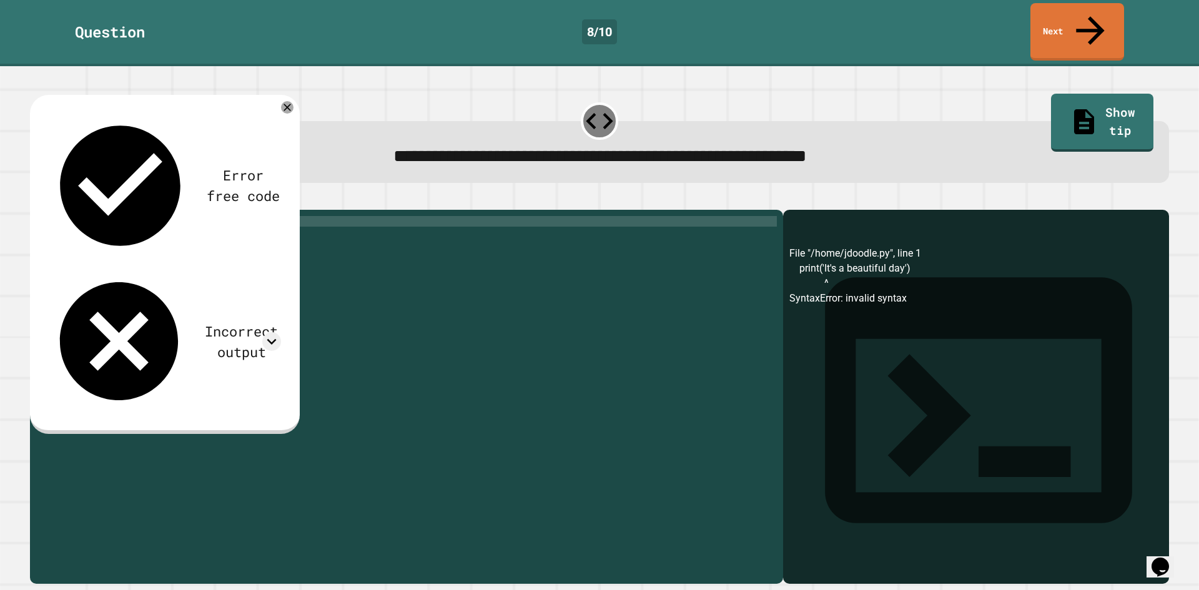
scroll to position [0, 9]
click at [207, 224] on div "print ( 'Its a beautiful day' )" at bounding box center [416, 396] width 721 height 361
click at [224, 243] on div "print ( 'Its a beautiful day' )" at bounding box center [416, 396] width 721 height 361
type textarea "**********"
click at [36, 200] on icon "button" at bounding box center [36, 200] width 0 height 0
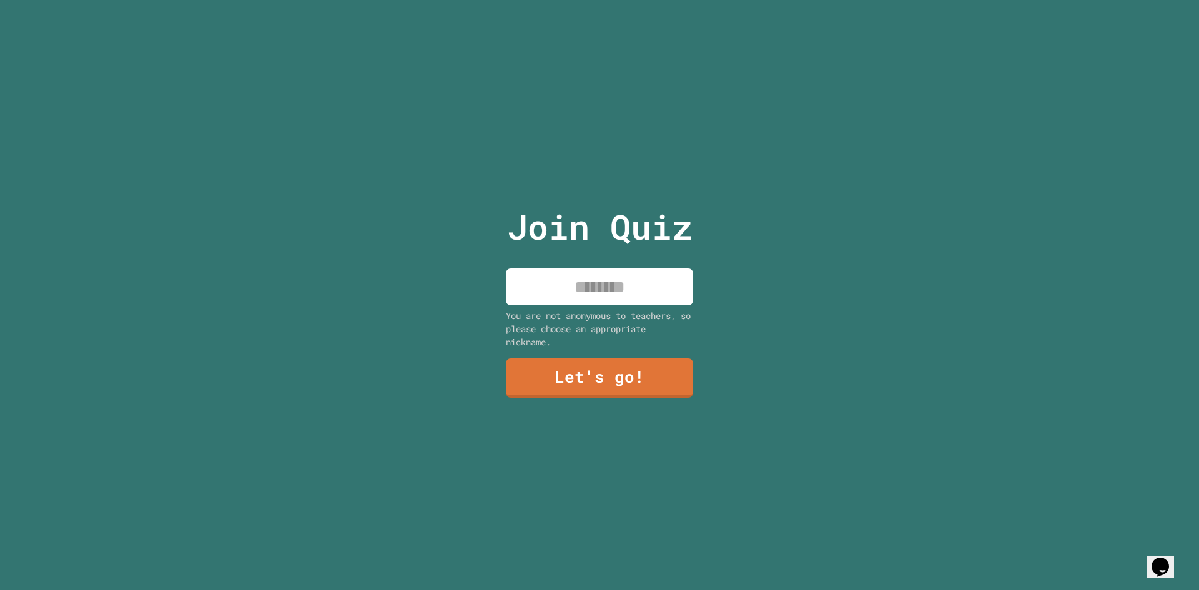
click at [543, 273] on input at bounding box center [599, 286] width 187 height 37
type input "*****"
click at [641, 379] on link "Let's go!" at bounding box center [600, 376] width 182 height 41
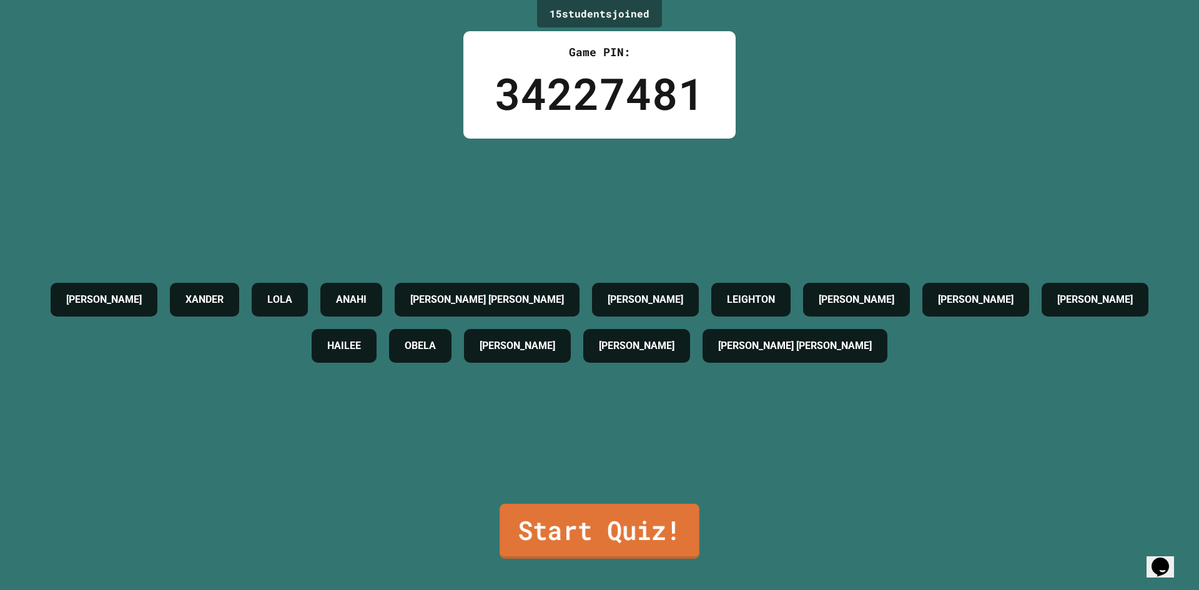
click at [603, 519] on link "Start Quiz!" at bounding box center [599, 531] width 200 height 55
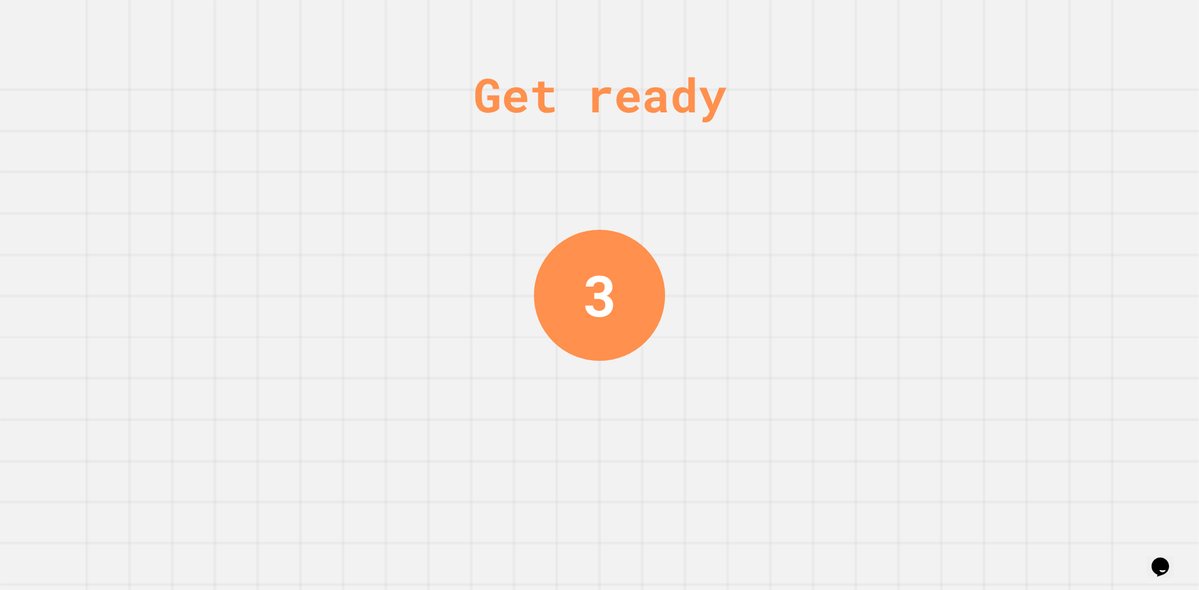
click at [764, 273] on div "Get ready 3" at bounding box center [599, 295] width 1199 height 590
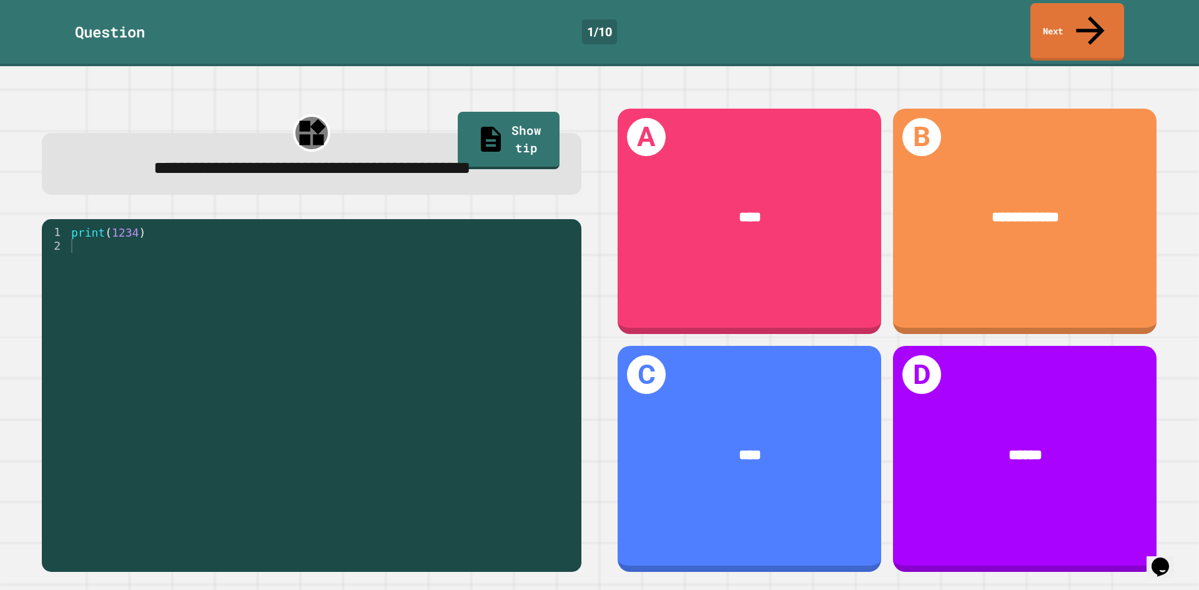
click at [130, 252] on div "print ( 1234 )" at bounding box center [322, 390] width 506 height 330
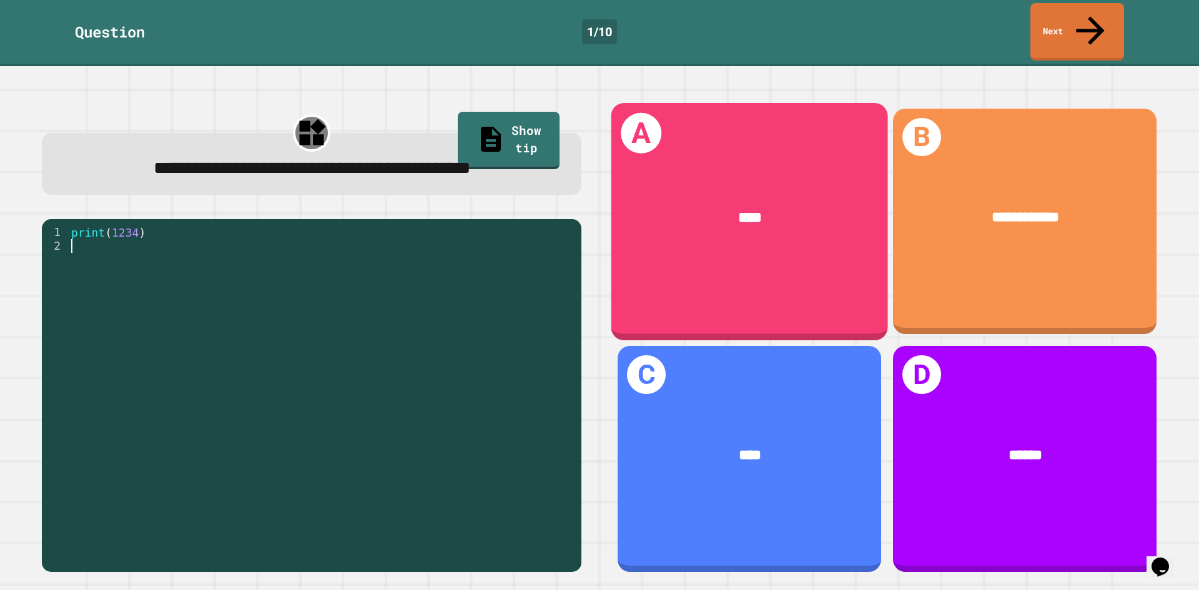
click at [722, 240] on div "A ****" at bounding box center [749, 221] width 277 height 237
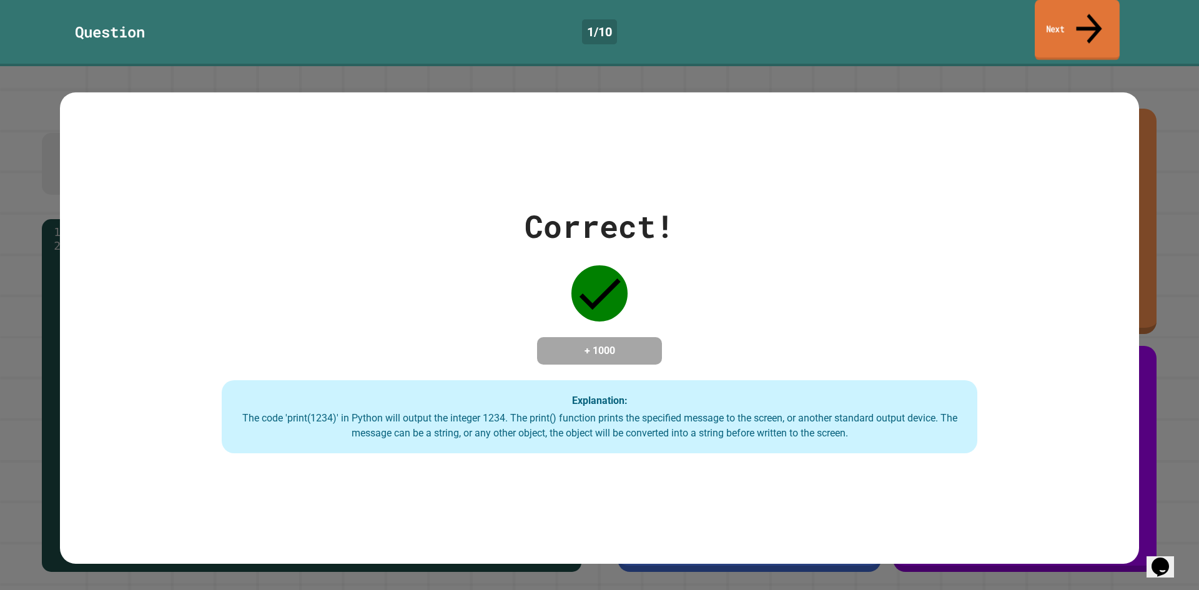
click at [1062, 13] on link "Next" at bounding box center [1076, 30] width 85 height 61
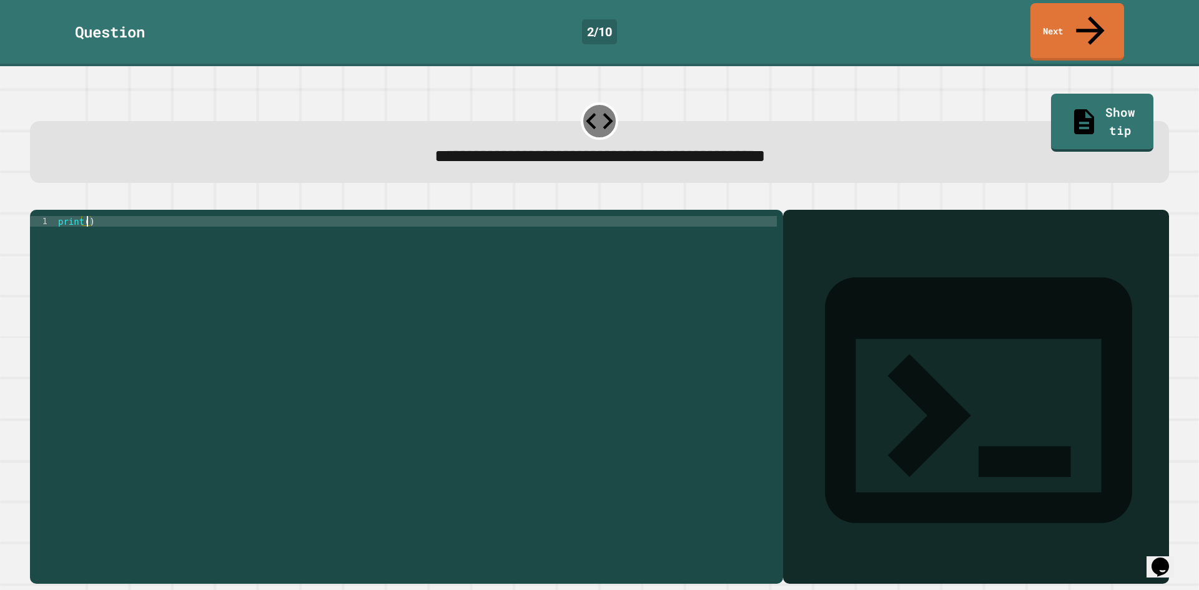
click at [86, 216] on div "print ( )" at bounding box center [416, 396] width 721 height 361
type textarea "**********"
click at [36, 200] on icon "button" at bounding box center [36, 200] width 0 height 0
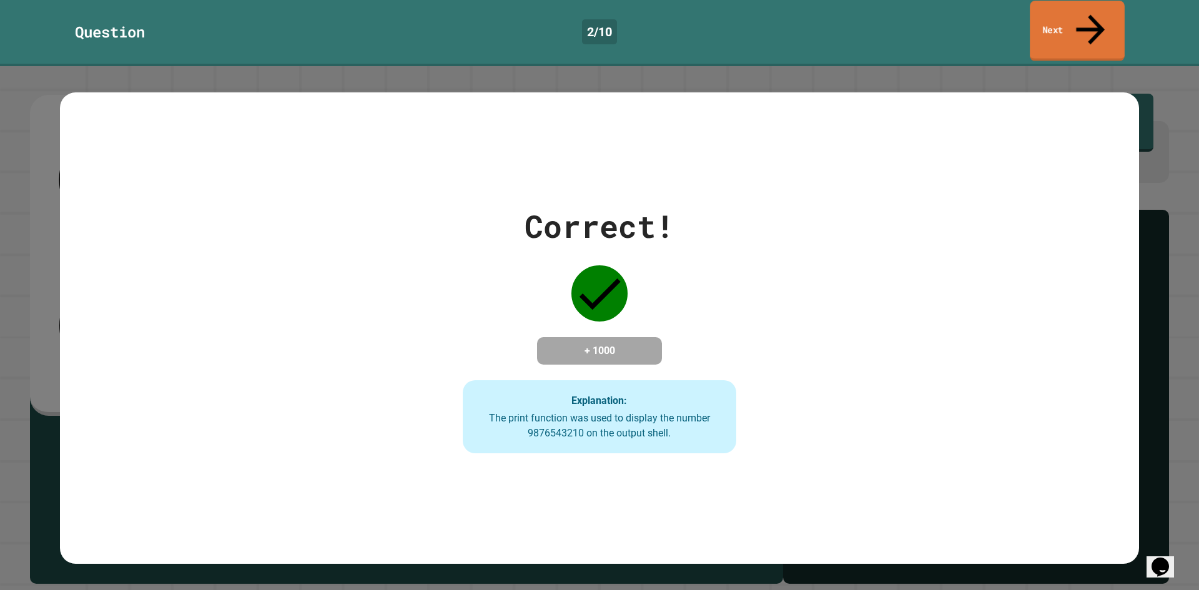
click at [1109, 22] on link "Next" at bounding box center [1076, 31] width 95 height 61
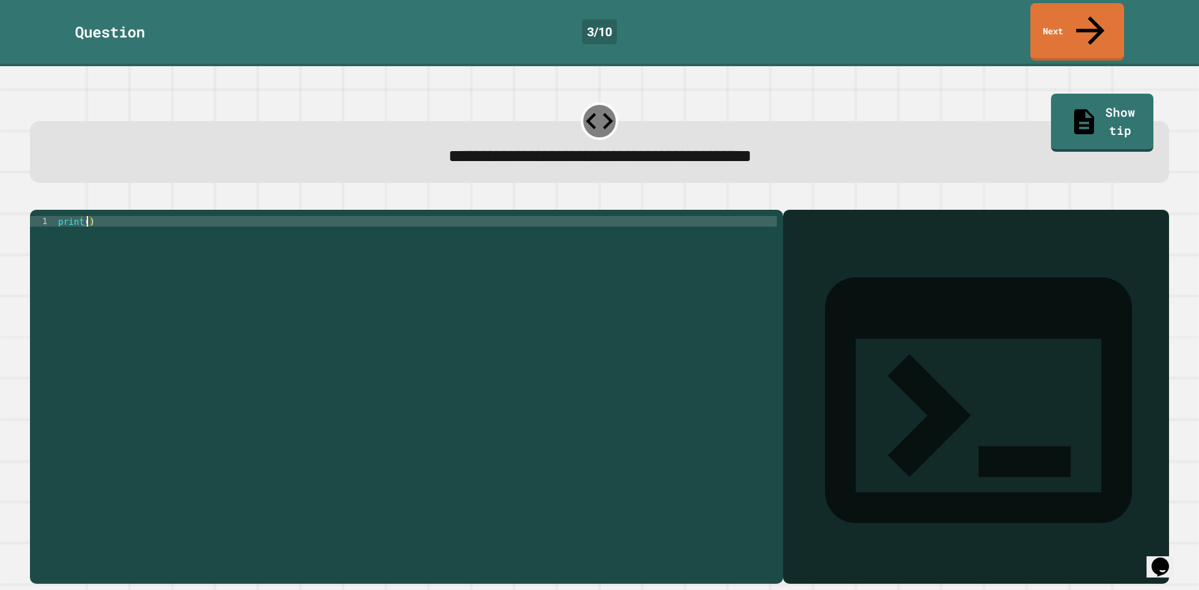
click at [86, 216] on div "print ( )" at bounding box center [416, 396] width 721 height 361
type textarea "**********"
click at [48, 203] on icon "button" at bounding box center [44, 207] width 7 height 9
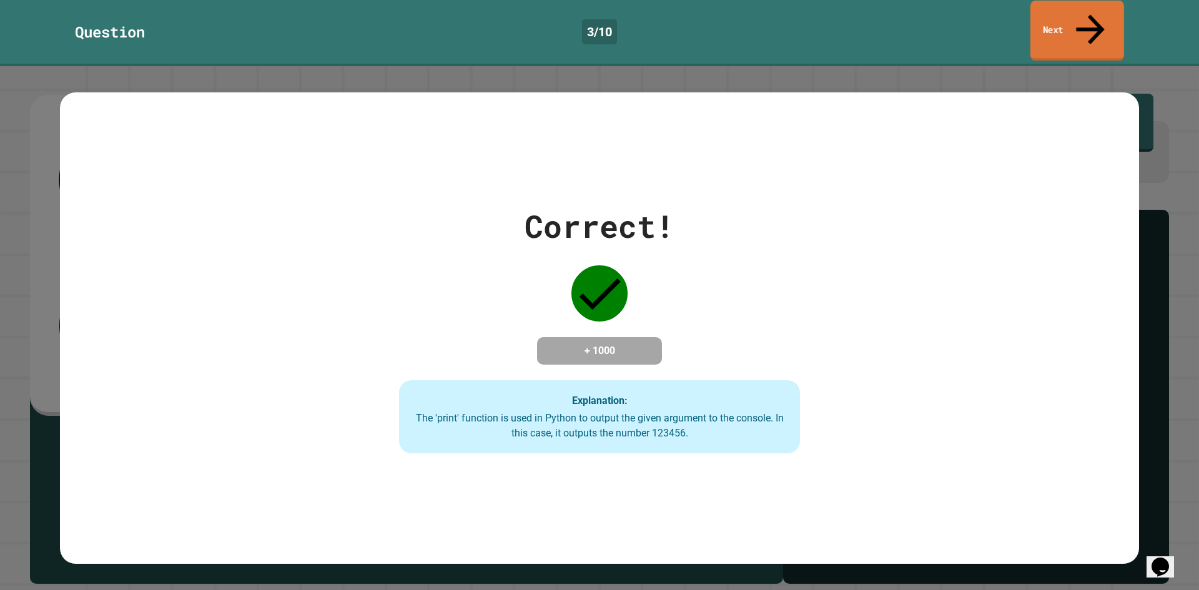
click at [1119, 17] on link "Next" at bounding box center [1077, 31] width 94 height 61
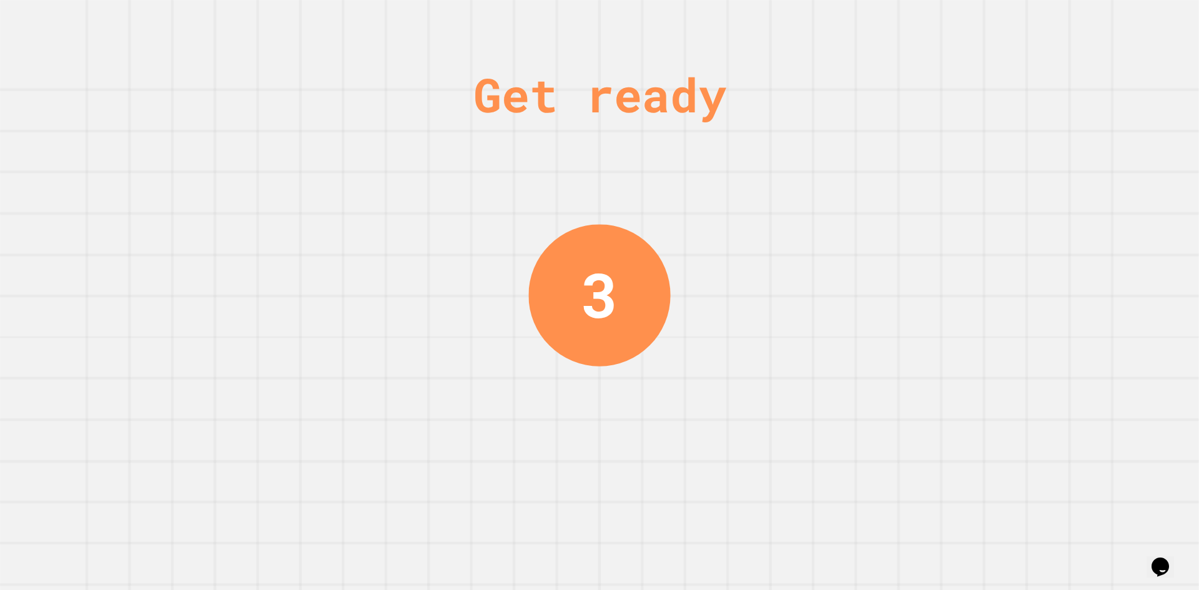
click at [873, 69] on div "Get ready 3" at bounding box center [599, 295] width 1199 height 590
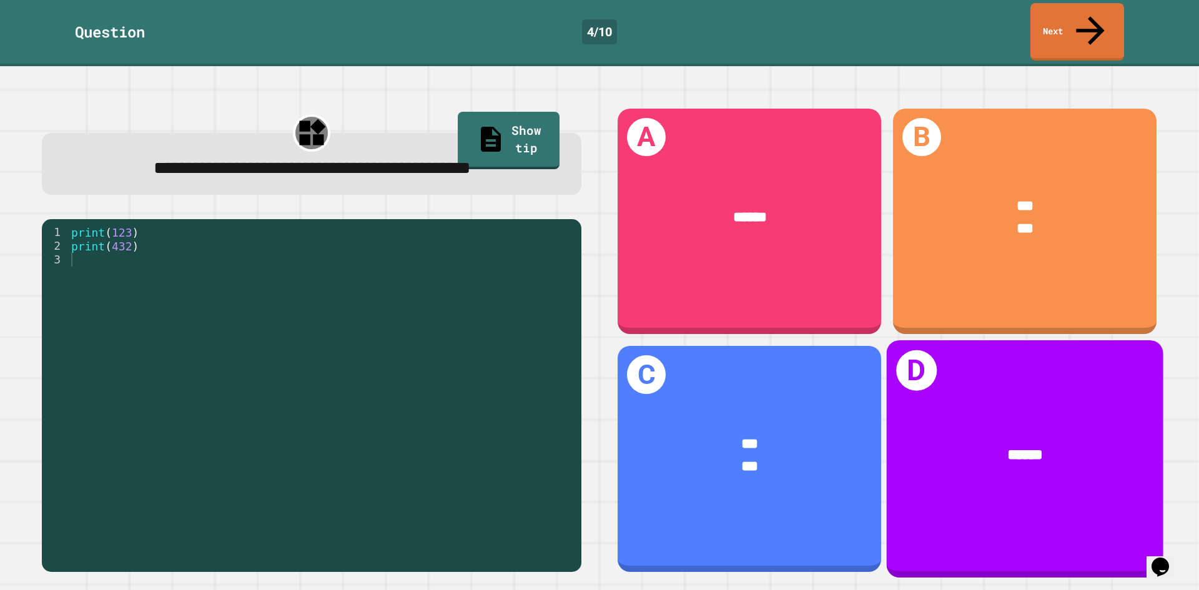
click at [1023, 370] on div "D ******" at bounding box center [1025, 458] width 277 height 237
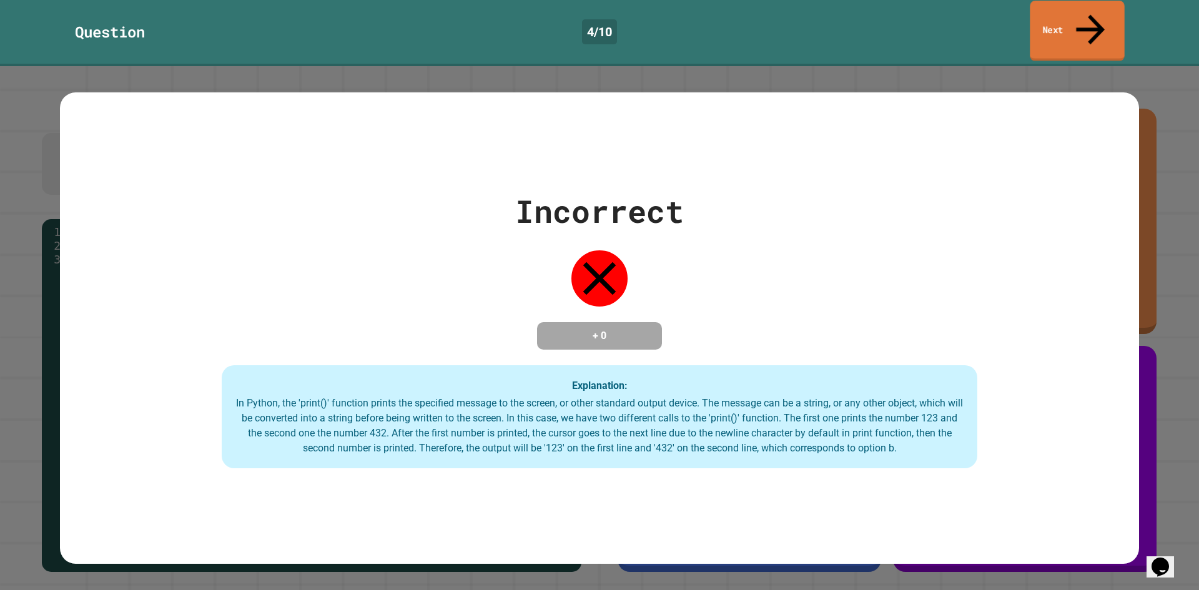
click at [1047, 21] on link "Next" at bounding box center [1076, 31] width 94 height 61
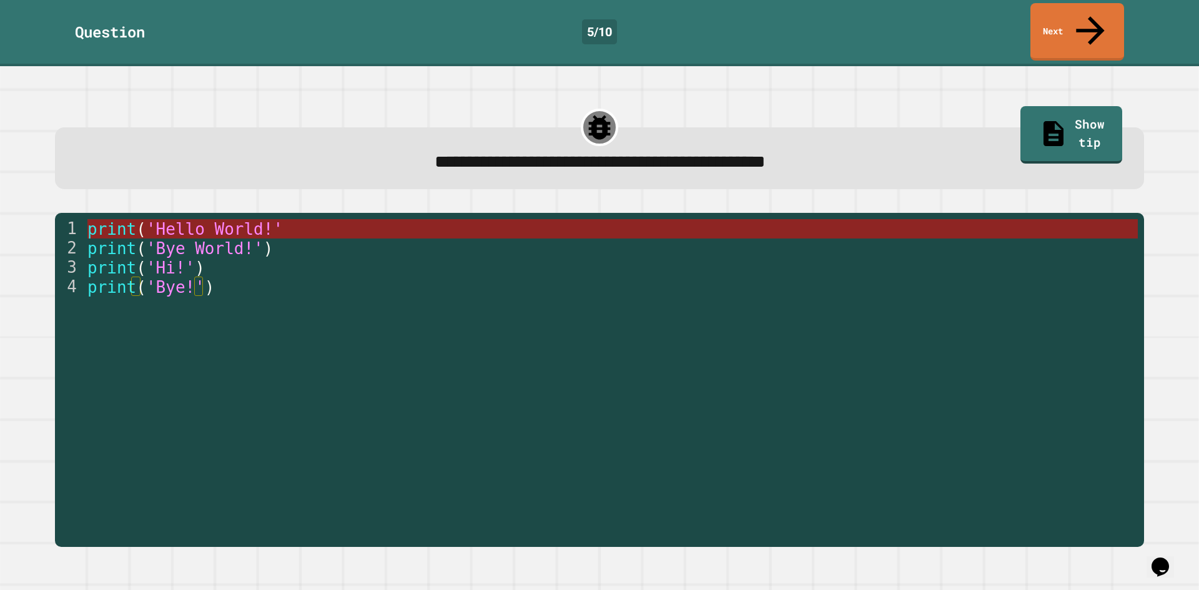
click at [242, 220] on span "'Hello World!'" at bounding box center [214, 229] width 137 height 19
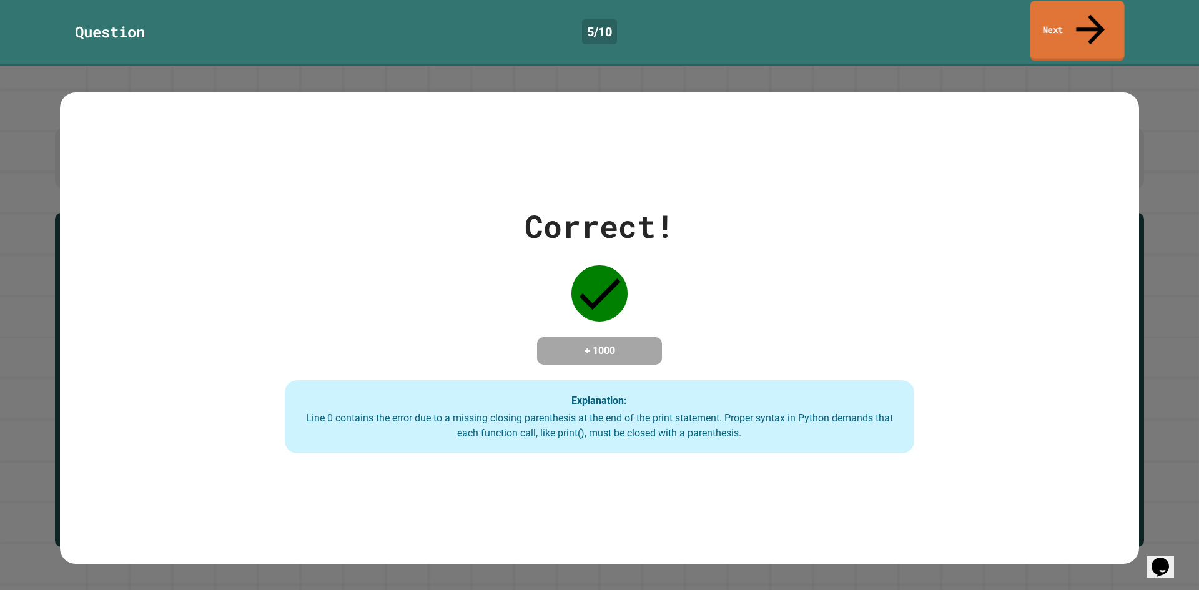
click at [1047, 2] on link "Next" at bounding box center [1076, 31] width 94 height 61
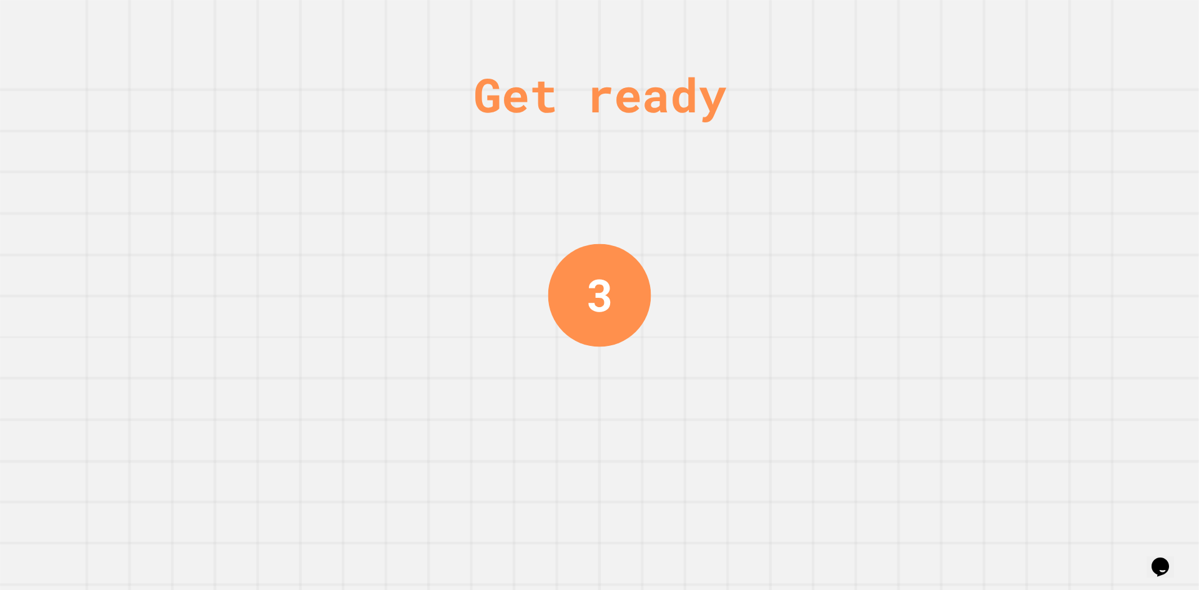
click at [939, 69] on div "Get ready 3" at bounding box center [599, 295] width 1199 height 590
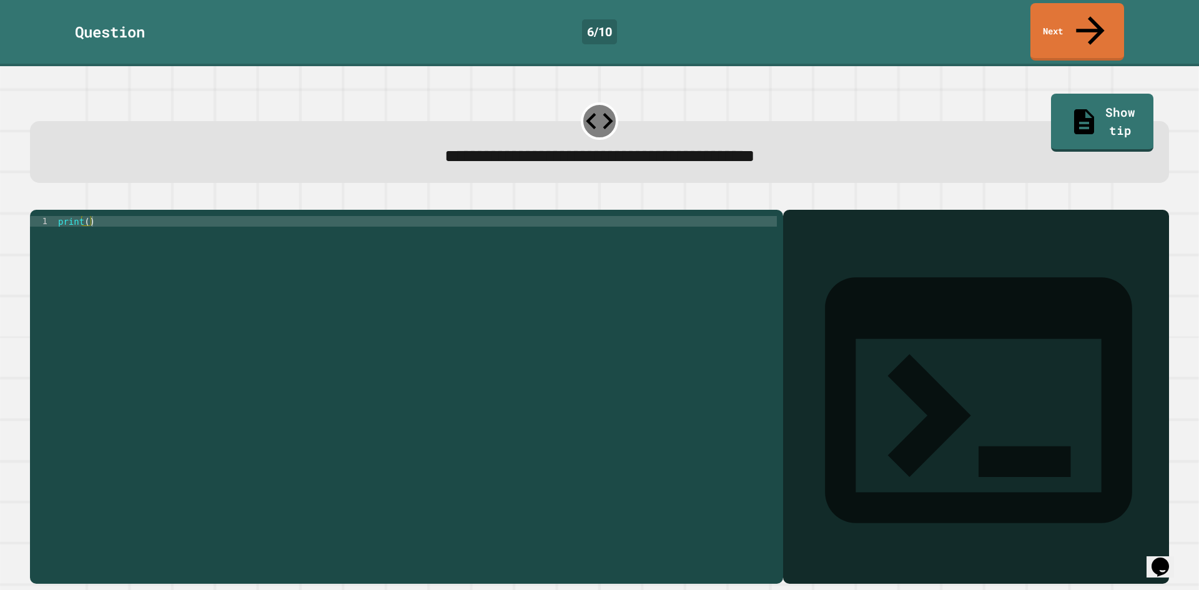
click at [85, 216] on div "print ( )" at bounding box center [416, 396] width 721 height 361
type textarea "**********"
click at [36, 200] on icon "button" at bounding box center [36, 200] width 0 height 0
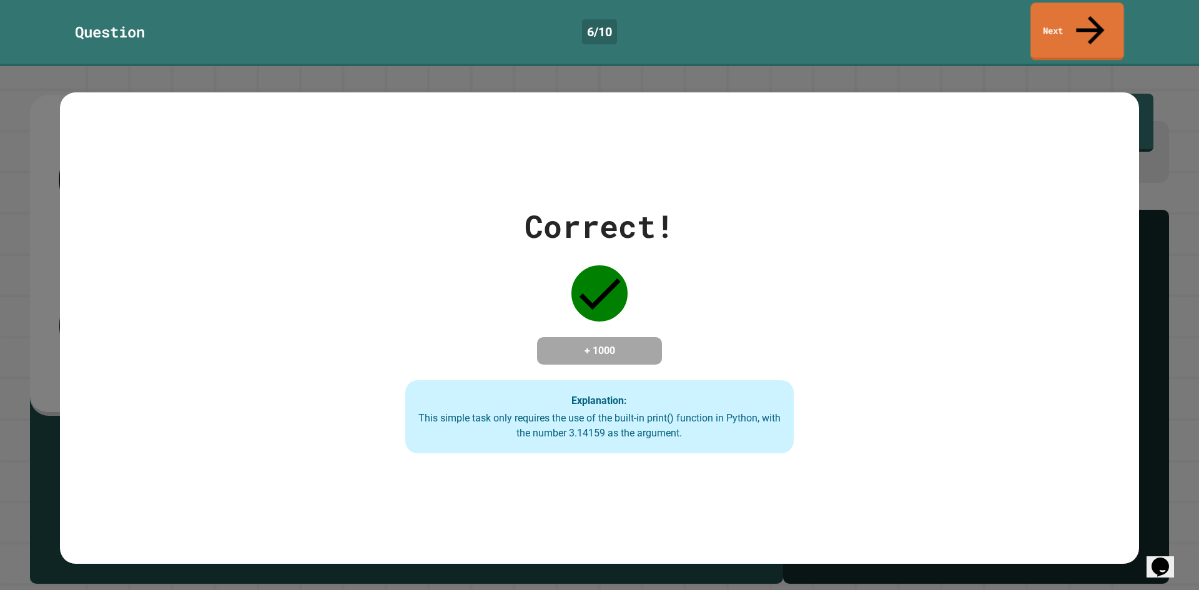
click at [1123, 21] on div "Question 6 / 10 Next" at bounding box center [599, 31] width 1199 height 57
click at [1106, 20] on link "Next" at bounding box center [1076, 30] width 91 height 61
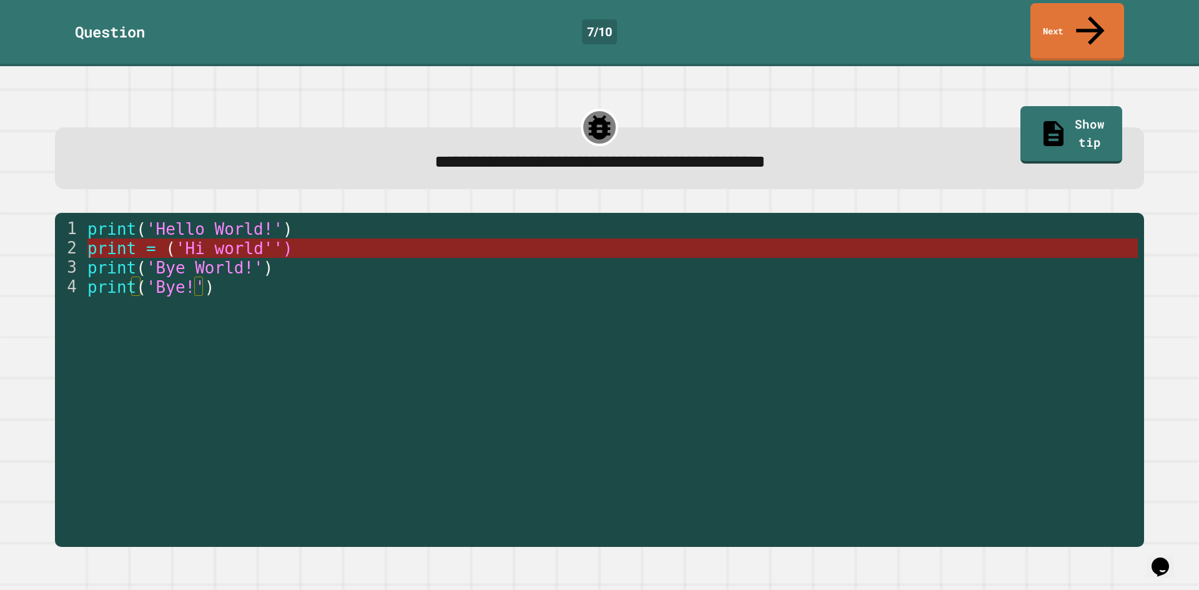
click at [258, 239] on span "'Hi world'')" at bounding box center [233, 248] width 117 height 19
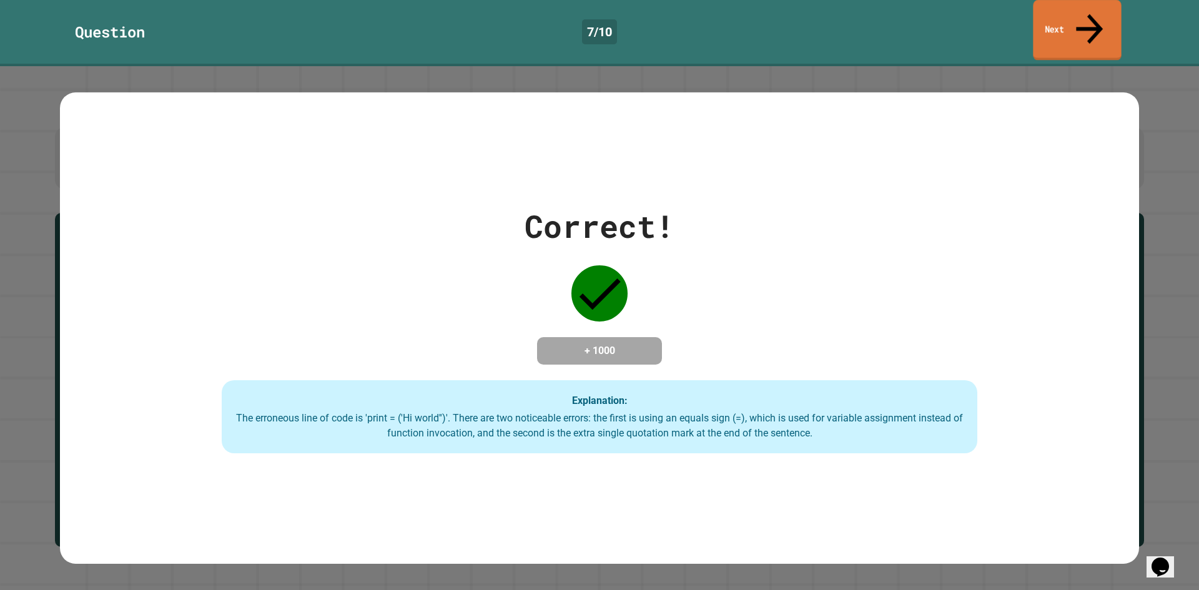
click at [1100, 25] on link "Next" at bounding box center [1077, 30] width 88 height 61
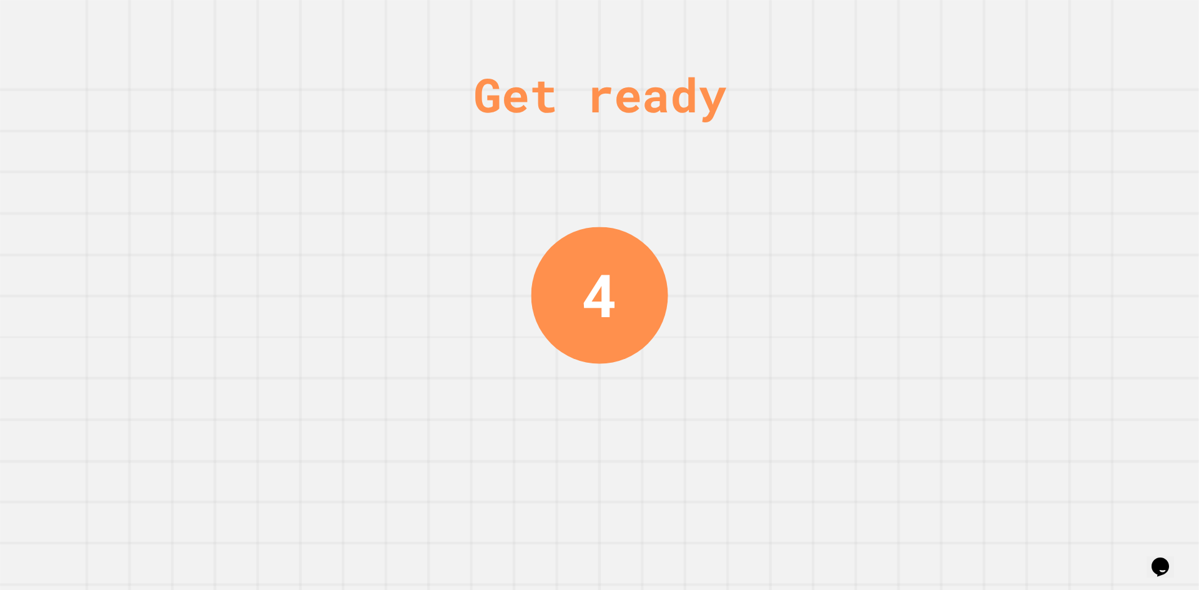
click at [913, 252] on div "Get ready 4" at bounding box center [599, 295] width 1199 height 590
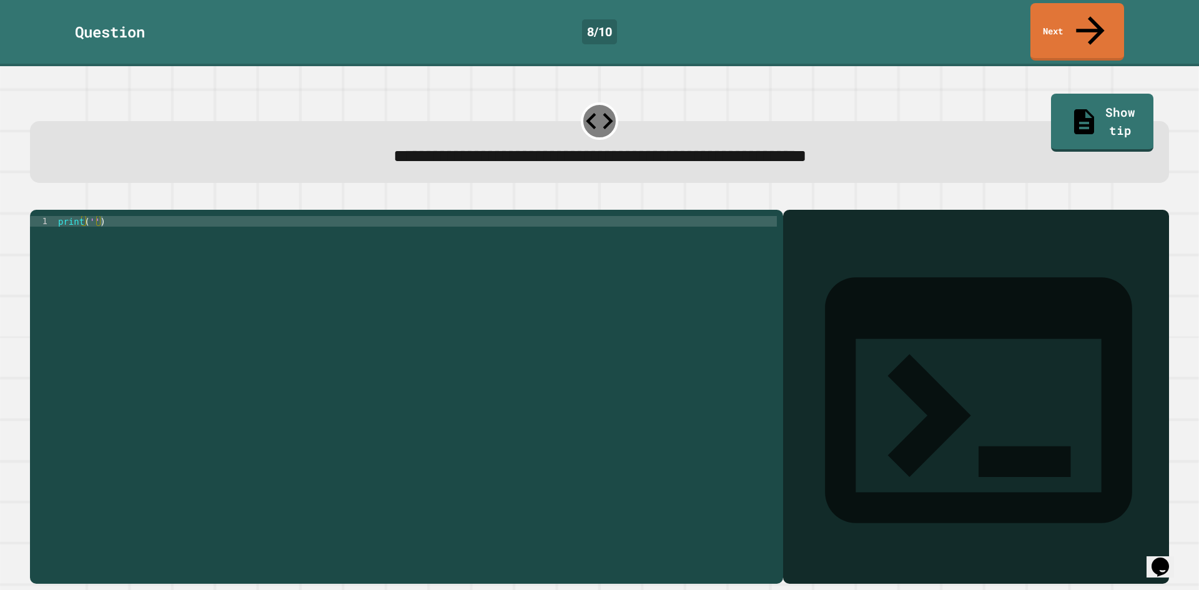
click at [90, 216] on div "print ( '' )" at bounding box center [416, 396] width 721 height 361
click at [36, 200] on button "button" at bounding box center [36, 200] width 0 height 0
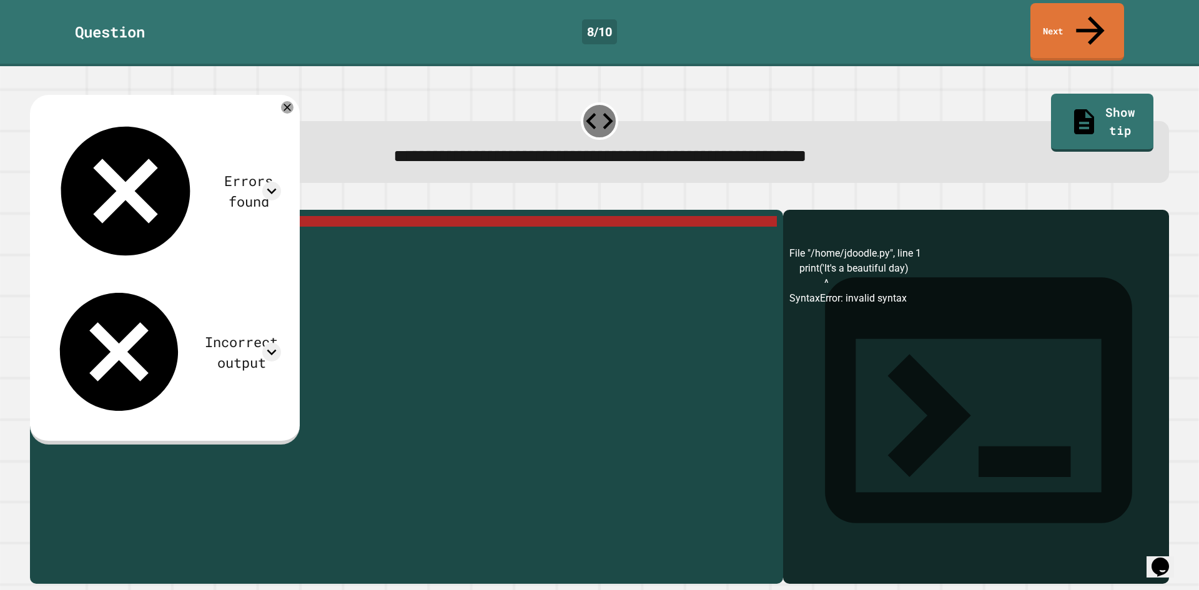
click at [183, 216] on div "print ( 'It' s a beautiful day )" at bounding box center [416, 396] width 721 height 361
click at [186, 216] on div "print ( 'It' s a beautiful day )" at bounding box center [416, 386] width 721 height 340
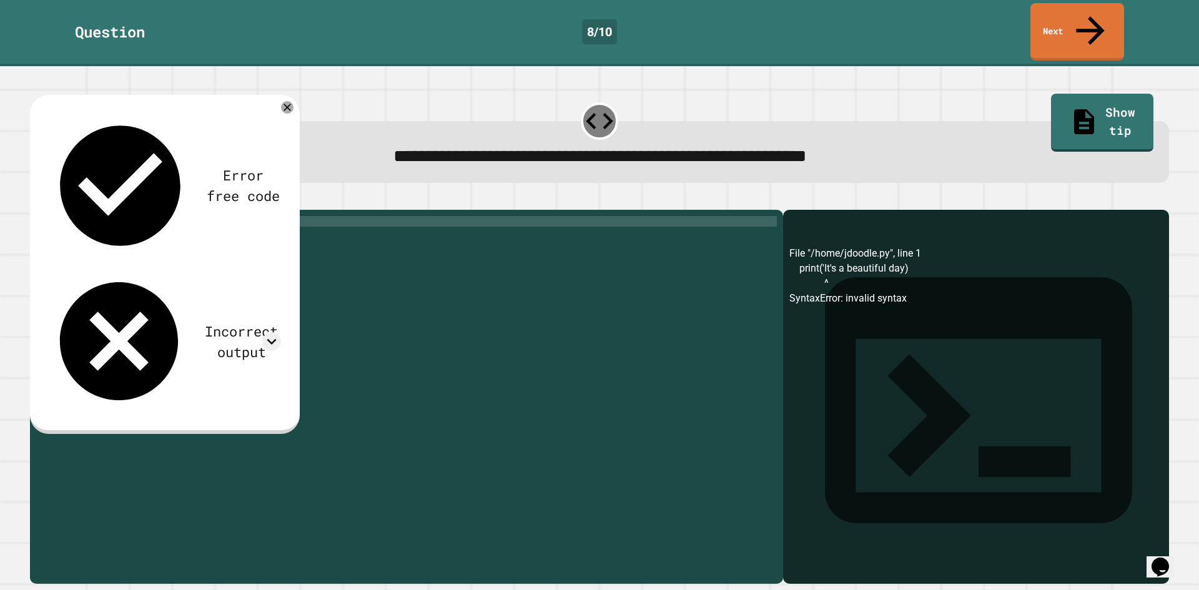
click at [223, 281] on div "print ( 'Its a beautiful day' )" at bounding box center [416, 396] width 721 height 361
click at [36, 200] on button "button" at bounding box center [36, 200] width 0 height 0
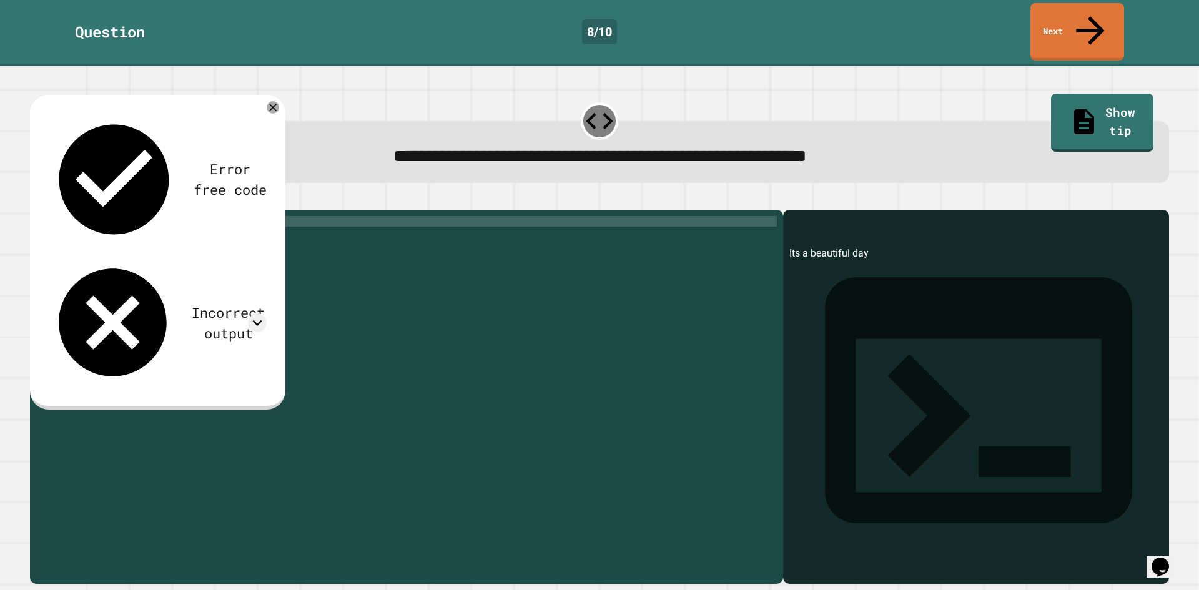
click at [101, 216] on div "print ( 'Its a beautiful day' )" at bounding box center [416, 396] width 721 height 361
click at [188, 216] on div "print ( 'It' s a beautiful day ')" at bounding box center [416, 396] width 721 height 361
click at [190, 216] on div "print ( 'It' s a beautiful day ')" at bounding box center [416, 396] width 721 height 361
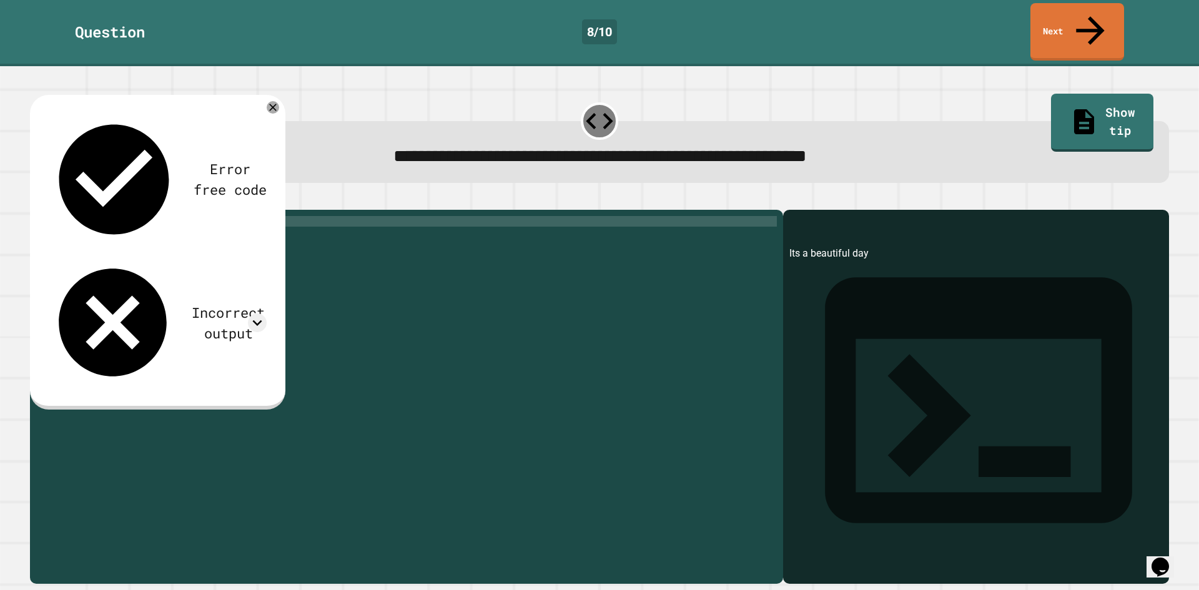
click at [105, 216] on div "print ( 'It' s a beautiful day ")" at bounding box center [416, 396] width 721 height 361
click at [89, 216] on div "print ( 'It' s a beautiful day ")" at bounding box center [416, 396] width 721 height 361
click at [90, 216] on div "print ( 'It' s a beautiful day ")" at bounding box center [416, 396] width 721 height 361
type textarea "**********"
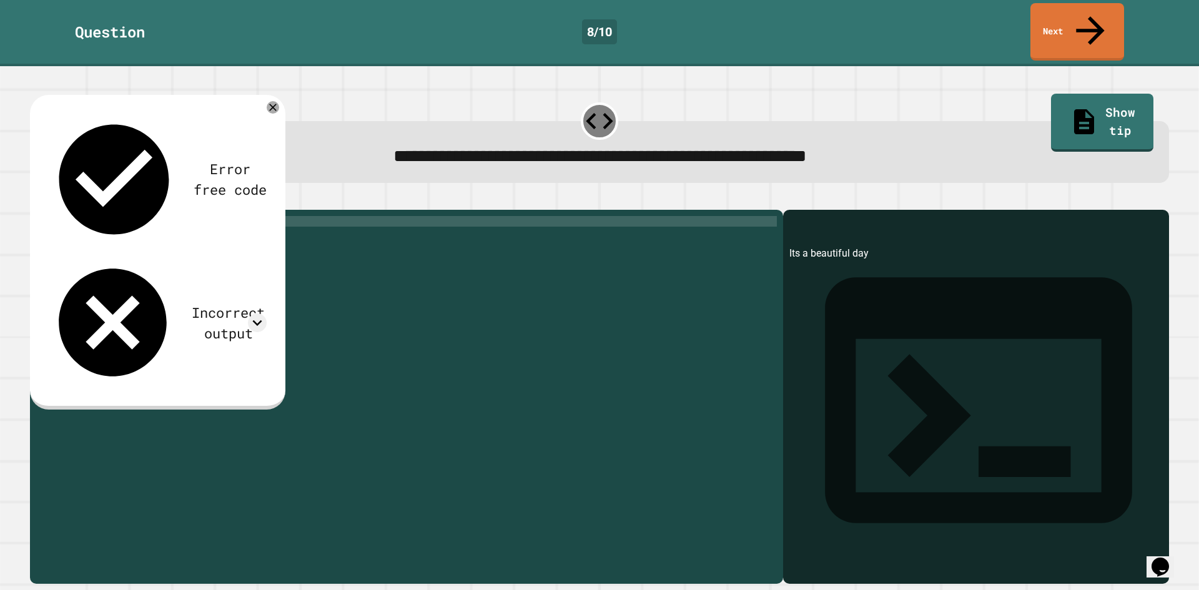
click at [36, 200] on icon "button" at bounding box center [36, 200] width 0 height 0
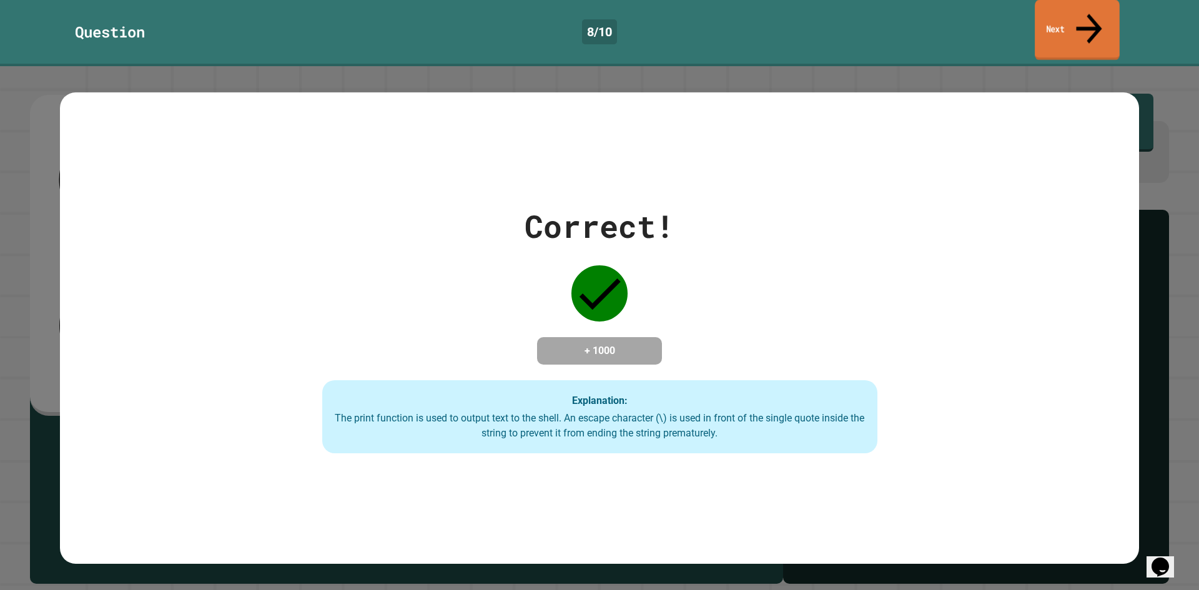
click at [1086, 21] on icon at bounding box center [1088, 28] width 39 height 44
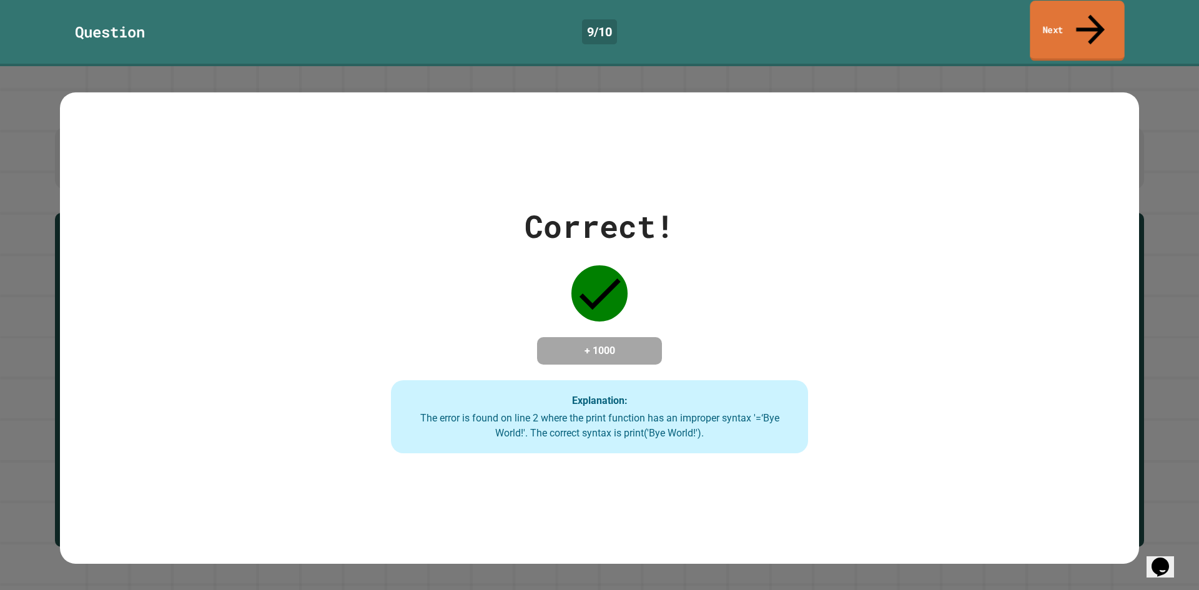
click at [1109, 19] on link "Next" at bounding box center [1076, 31] width 94 height 61
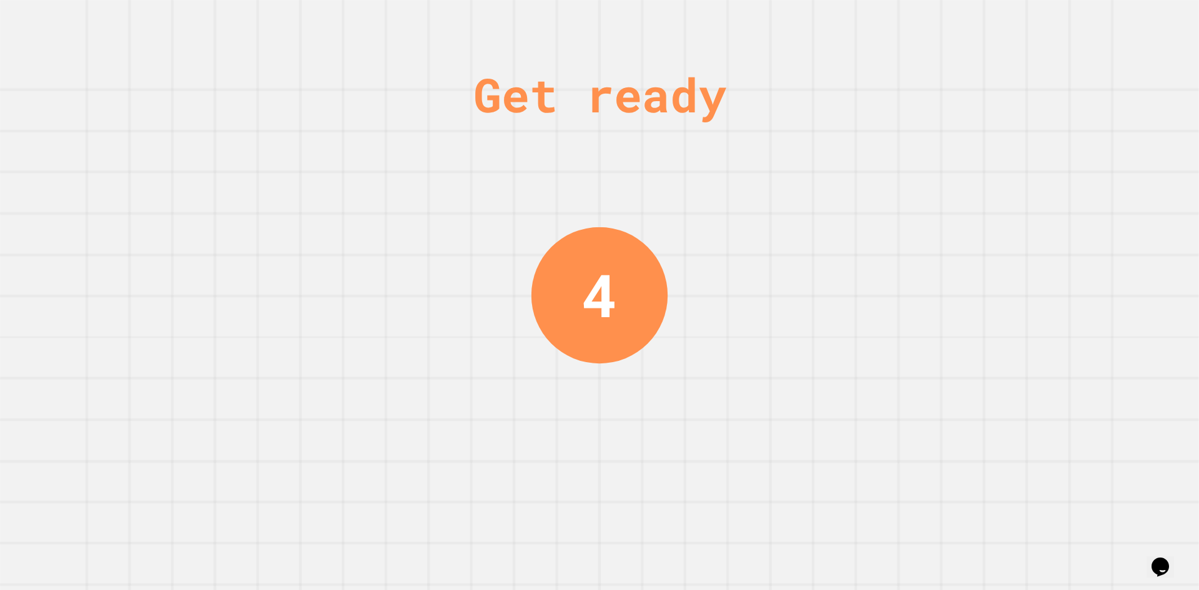
click at [947, 99] on div "Get ready 4" at bounding box center [599, 295] width 1199 height 590
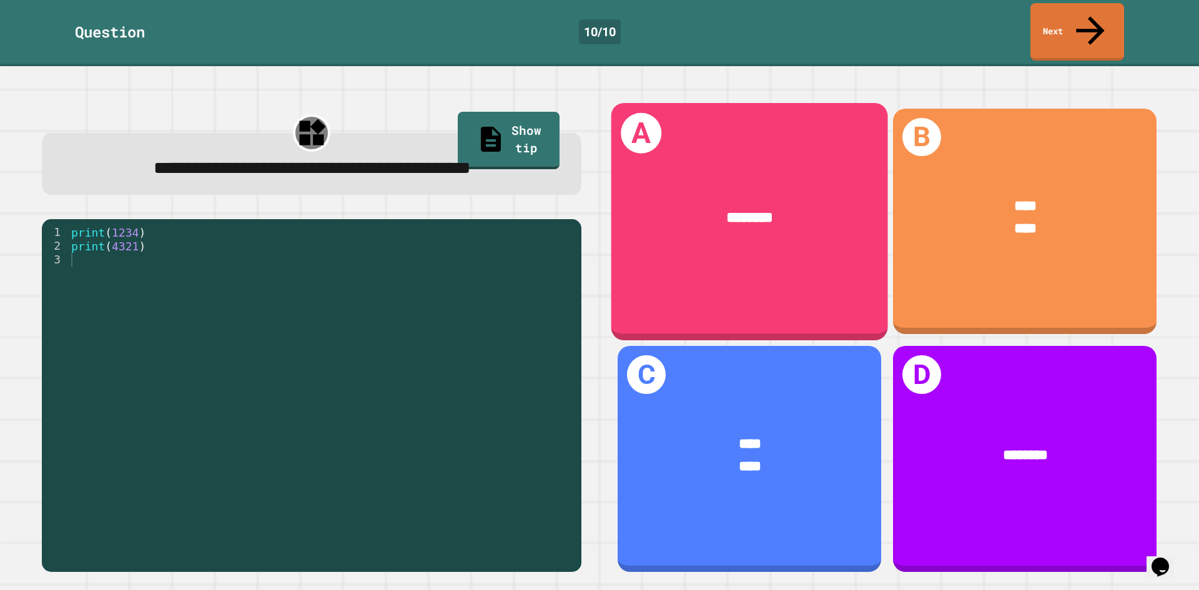
click at [659, 260] on div "A ********" at bounding box center [749, 221] width 277 height 237
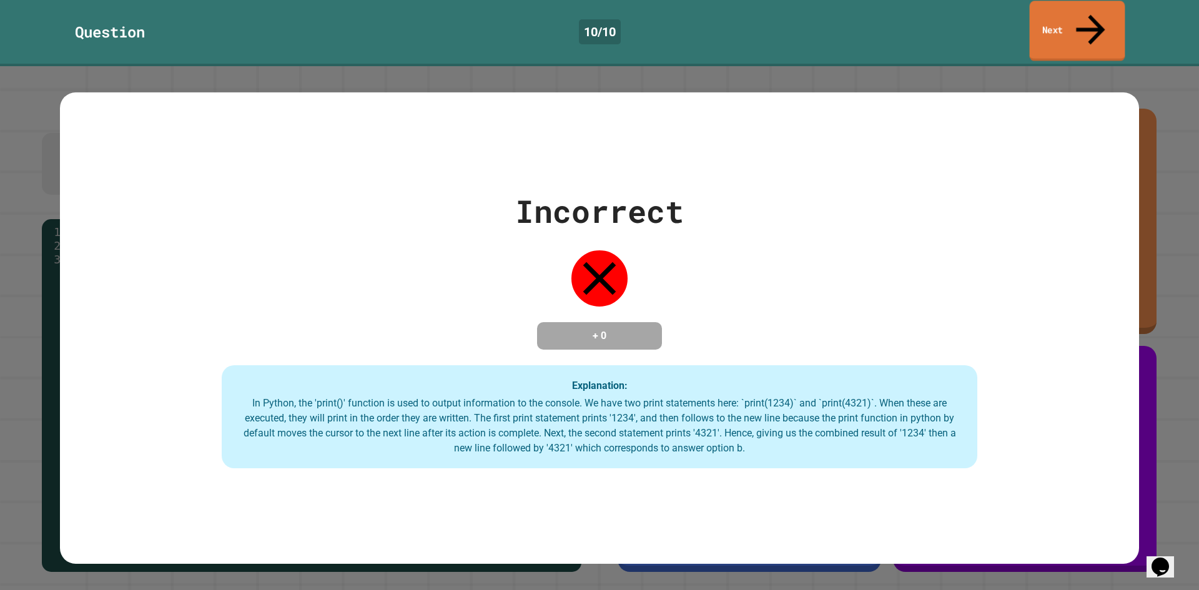
click at [1116, 21] on link "Next" at bounding box center [1077, 31] width 96 height 61
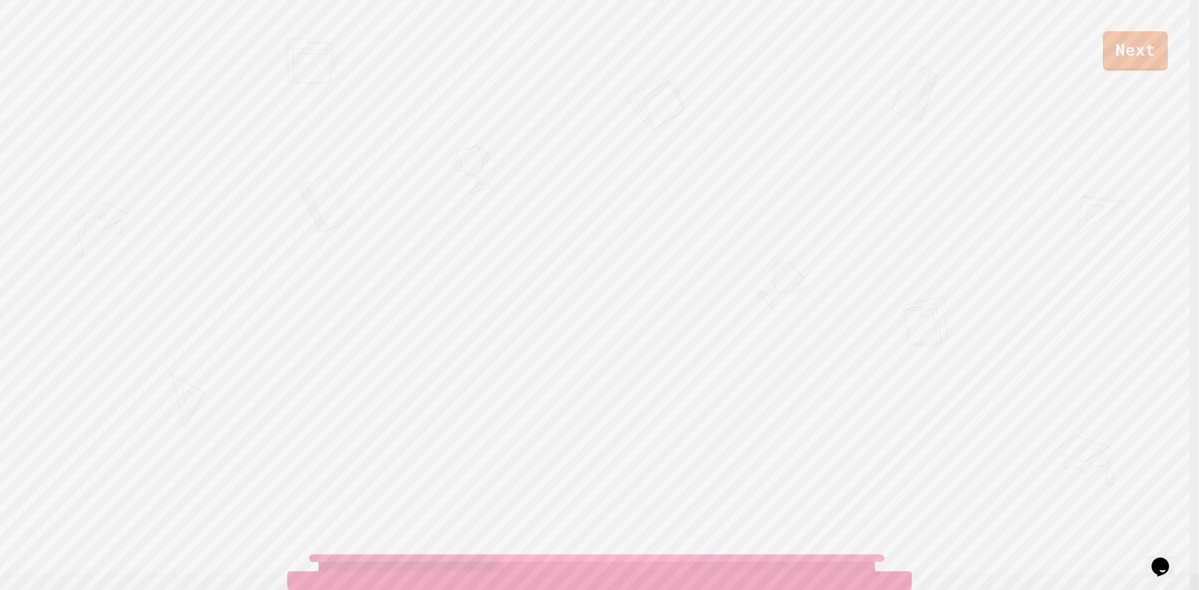
click at [947, 252] on div "Next ANAHI" at bounding box center [599, 295] width 1199 height 590
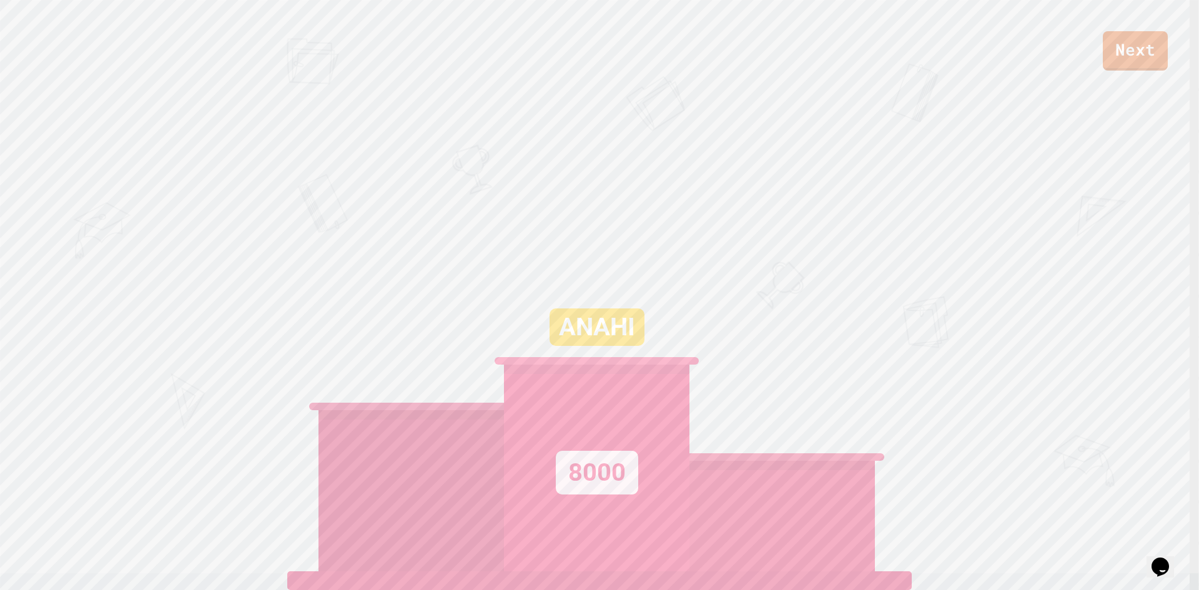
click at [933, 332] on div "Next ANAHI 8000" at bounding box center [599, 295] width 1199 height 590
click at [1121, 55] on link "Next" at bounding box center [1135, 49] width 64 height 41
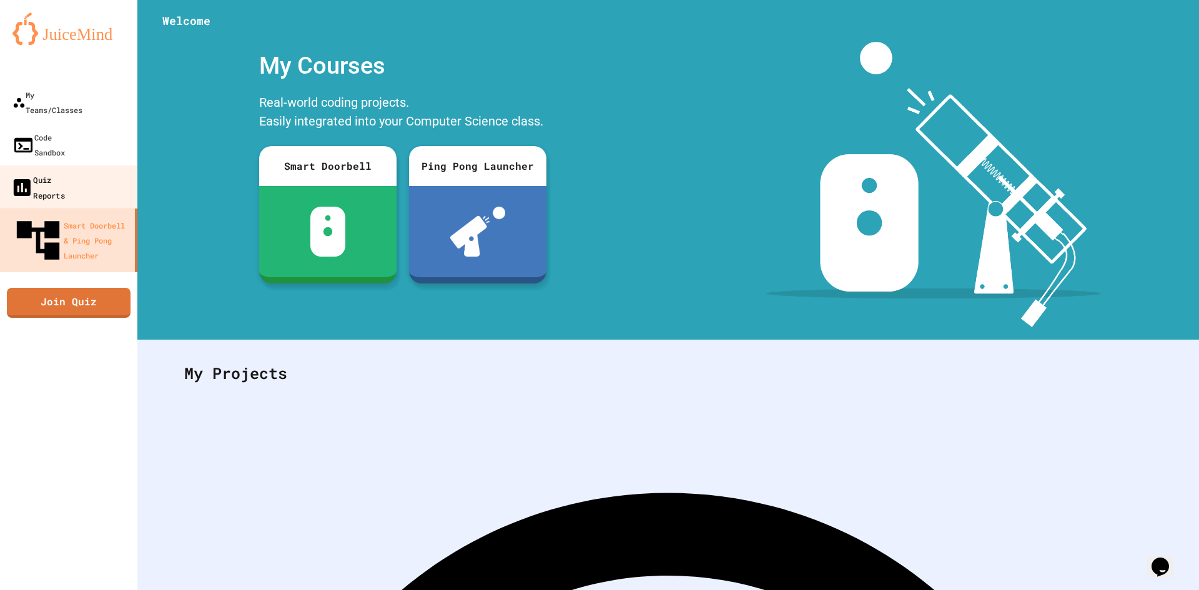
click at [61, 172] on div "Quiz Reports" at bounding box center [38, 187] width 54 height 31
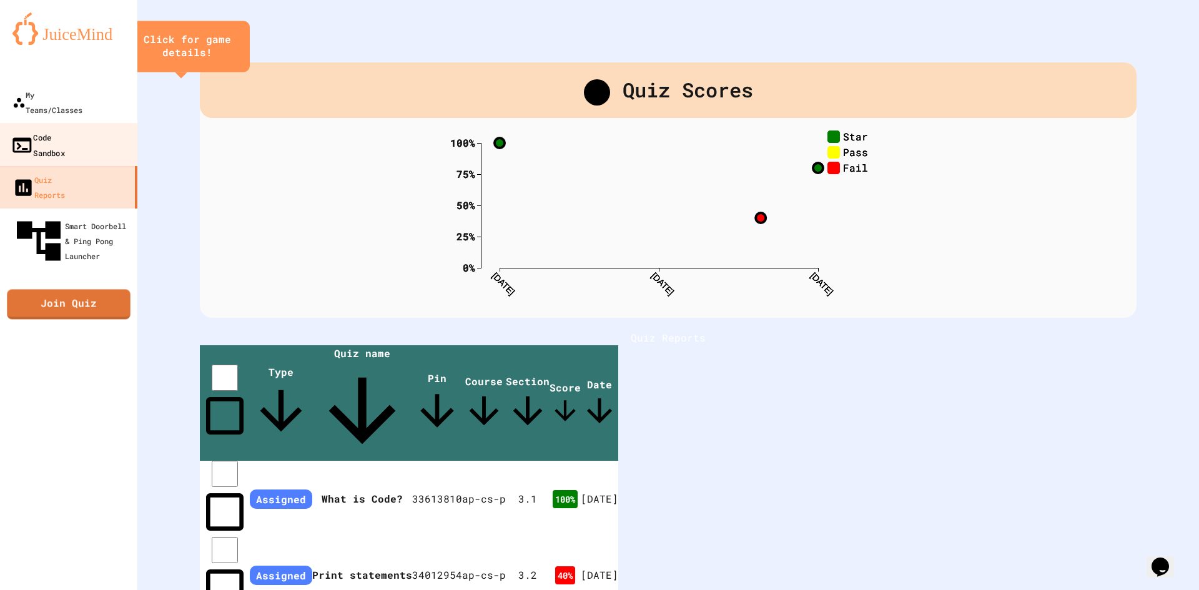
click at [82, 131] on link "Code Sandbox" at bounding box center [69, 145] width 142 height 44
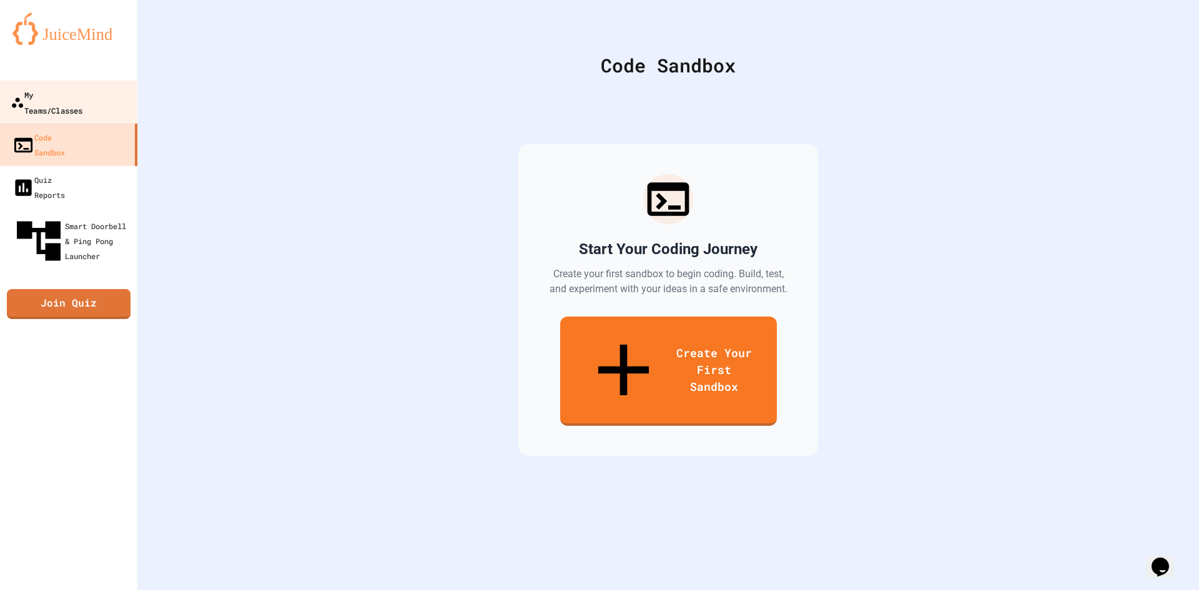
click at [95, 106] on link "My Teams/Classes" at bounding box center [69, 103] width 142 height 44
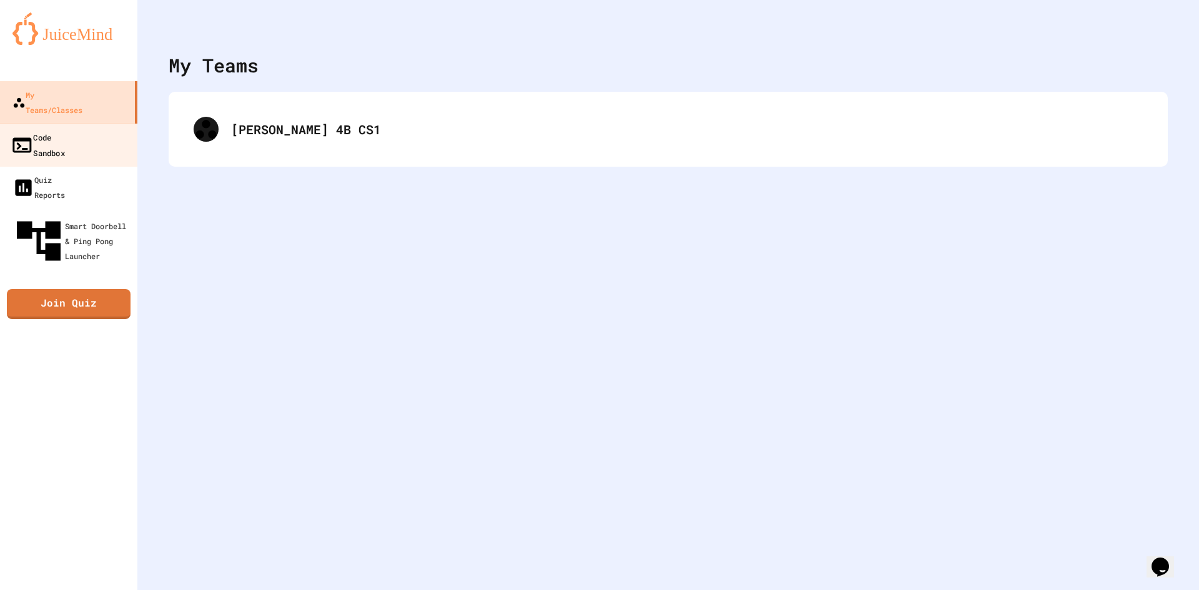
click at [104, 132] on link "Code Sandbox" at bounding box center [69, 145] width 142 height 44
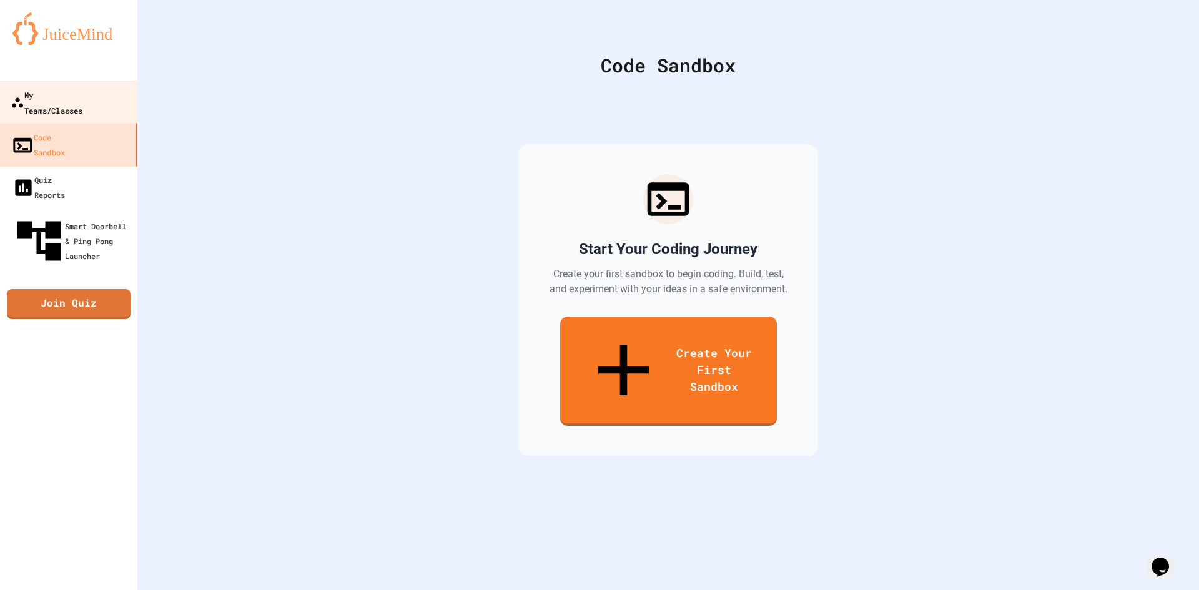
click at [123, 87] on link "My Teams/Classes" at bounding box center [69, 103] width 142 height 44
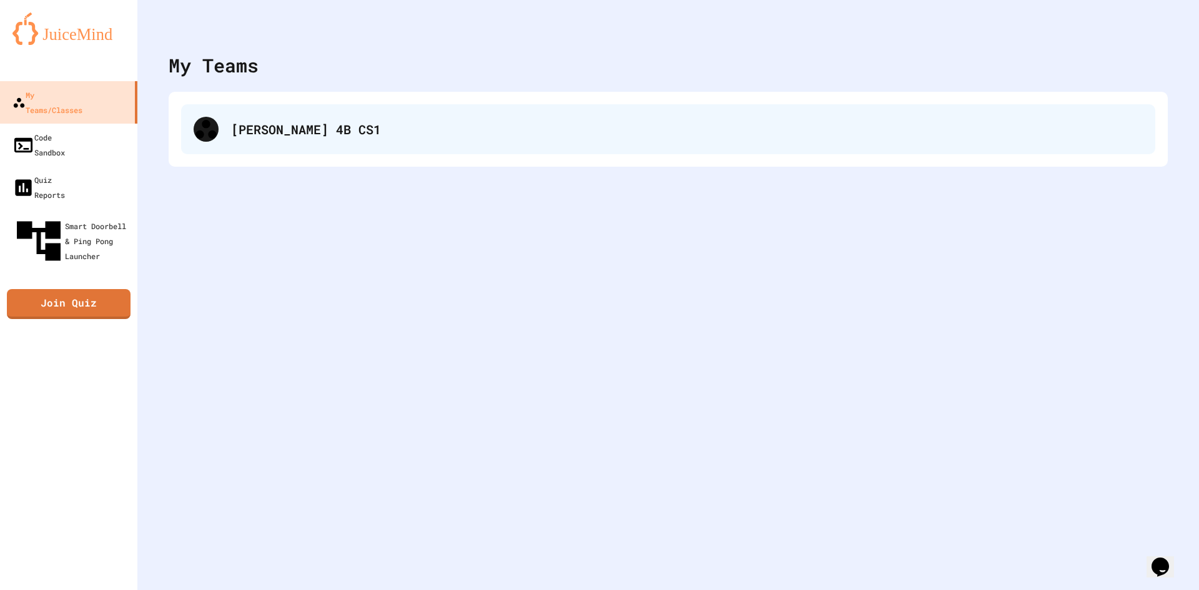
click at [269, 127] on div "[PERSON_NAME] 4B CS1" at bounding box center [686, 129] width 911 height 19
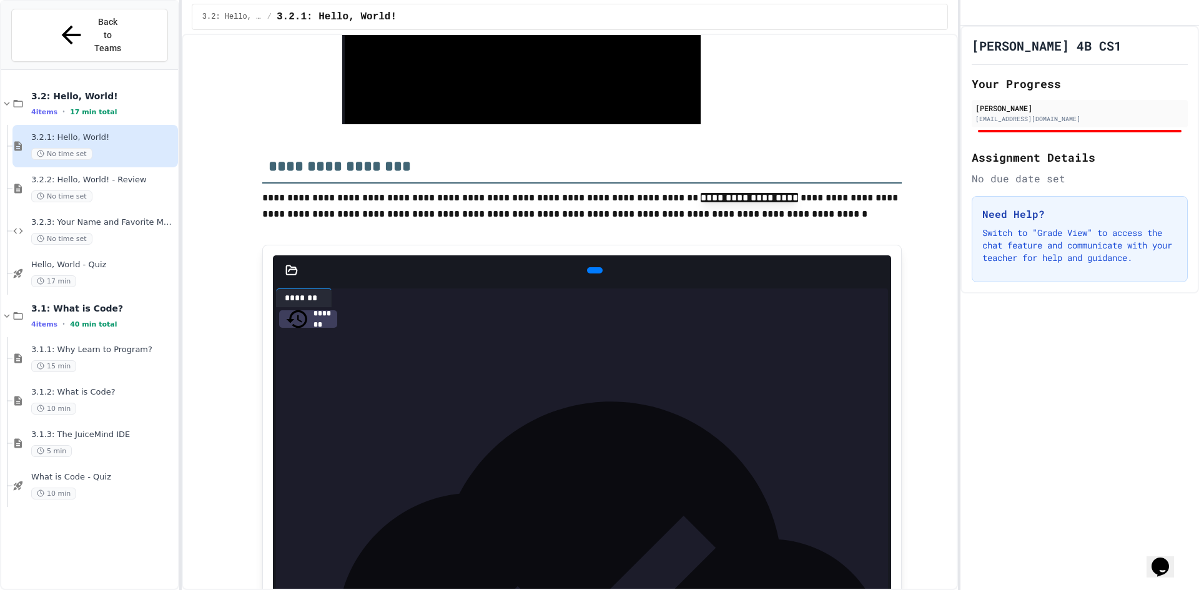
scroll to position [250, 0]
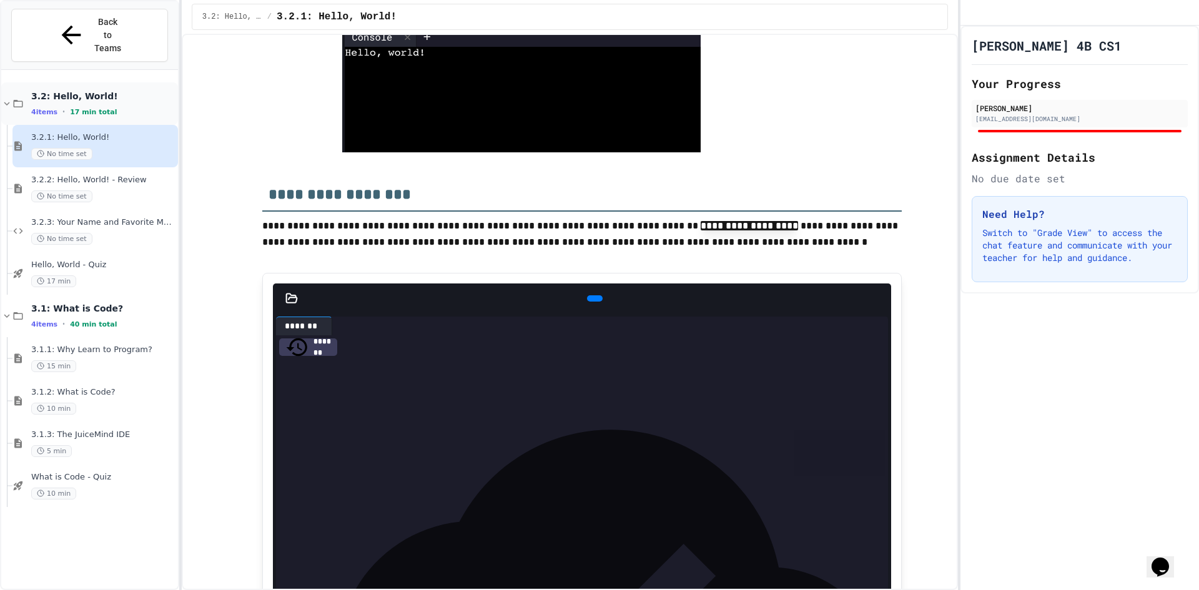
click at [115, 107] on div "4 items • 17 min total" at bounding box center [103, 112] width 144 height 10
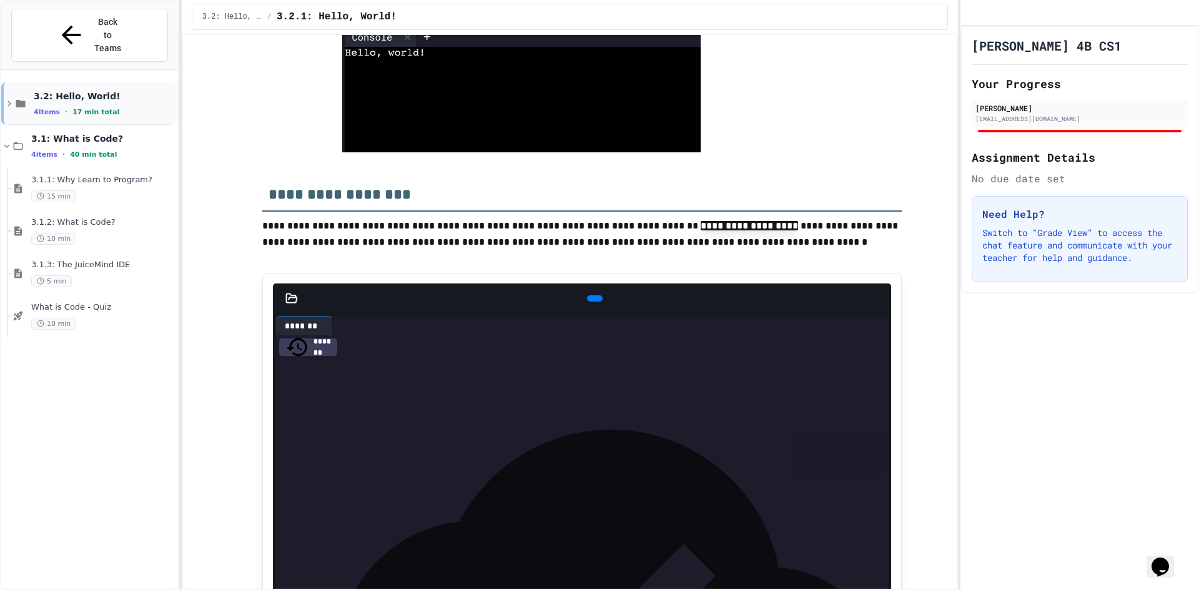
click at [117, 107] on div "4 items • 17 min total" at bounding box center [105, 112] width 142 height 10
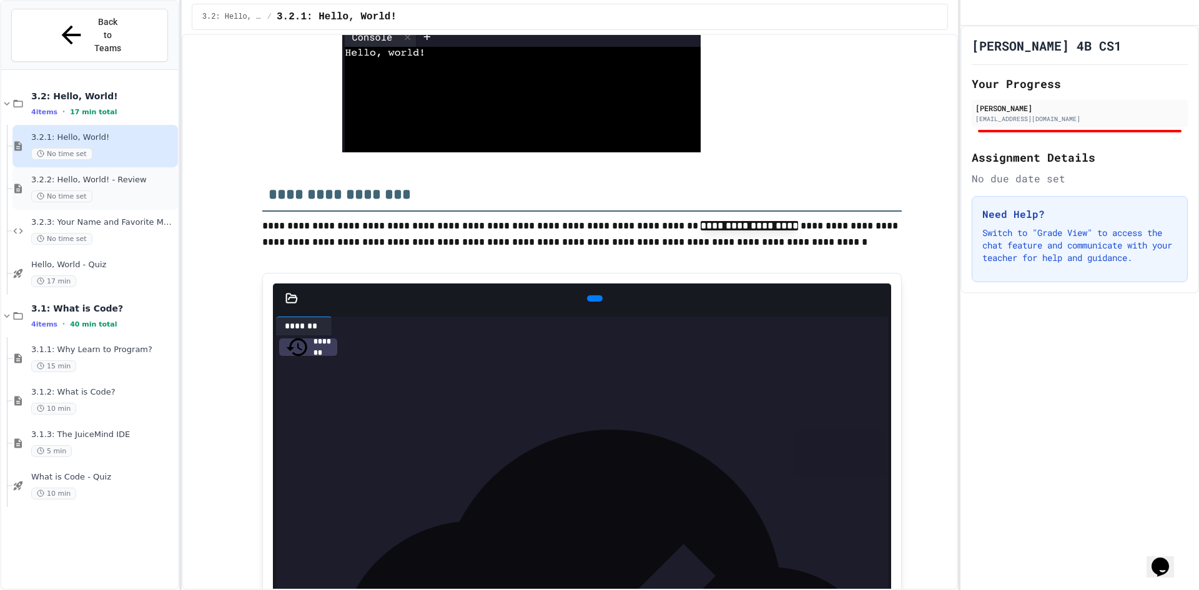
click at [117, 190] on div "No time set" at bounding box center [103, 196] width 144 height 12
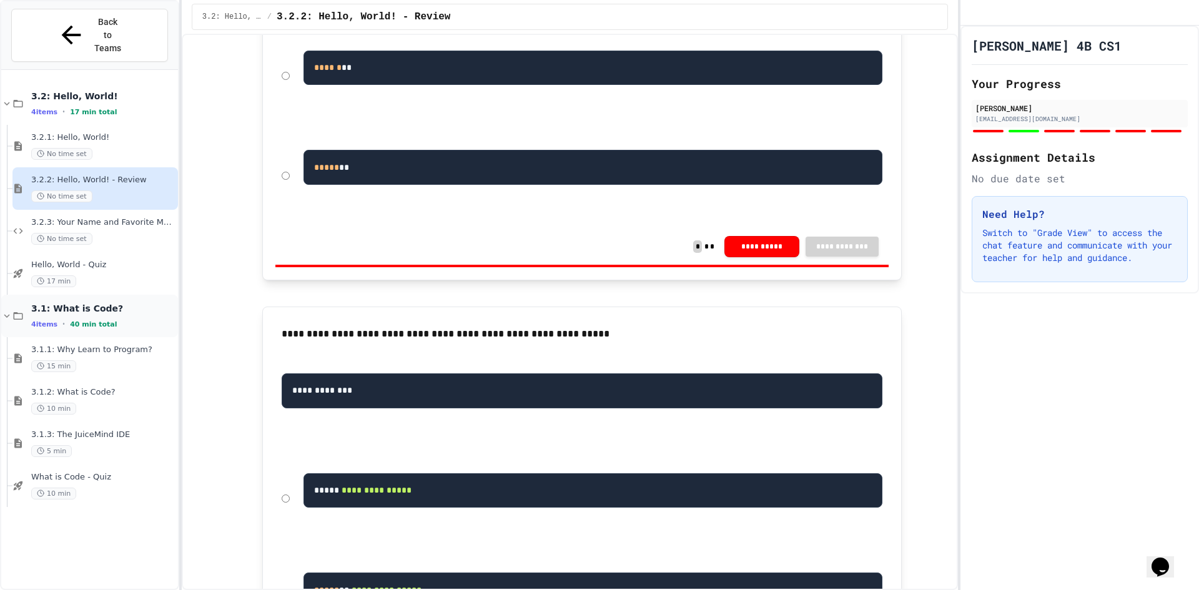
scroll to position [375, 0]
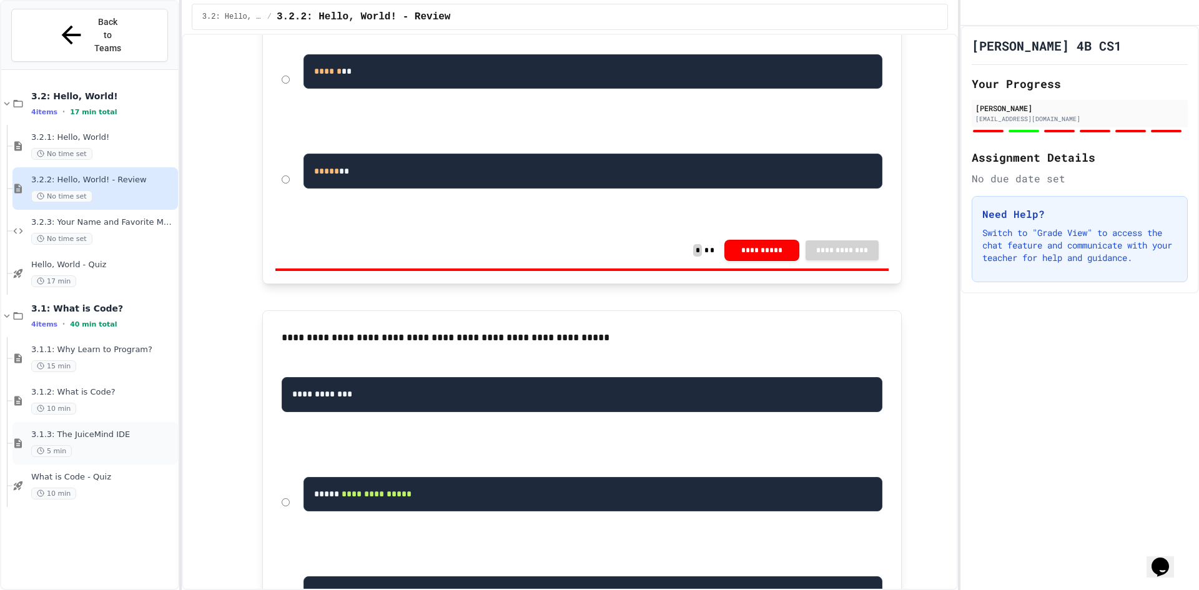
click at [102, 422] on div "3.1.3: The JuiceMind IDE 5 min" at bounding box center [94, 443] width 165 height 42
